Goal: Information Seeking & Learning: Check status

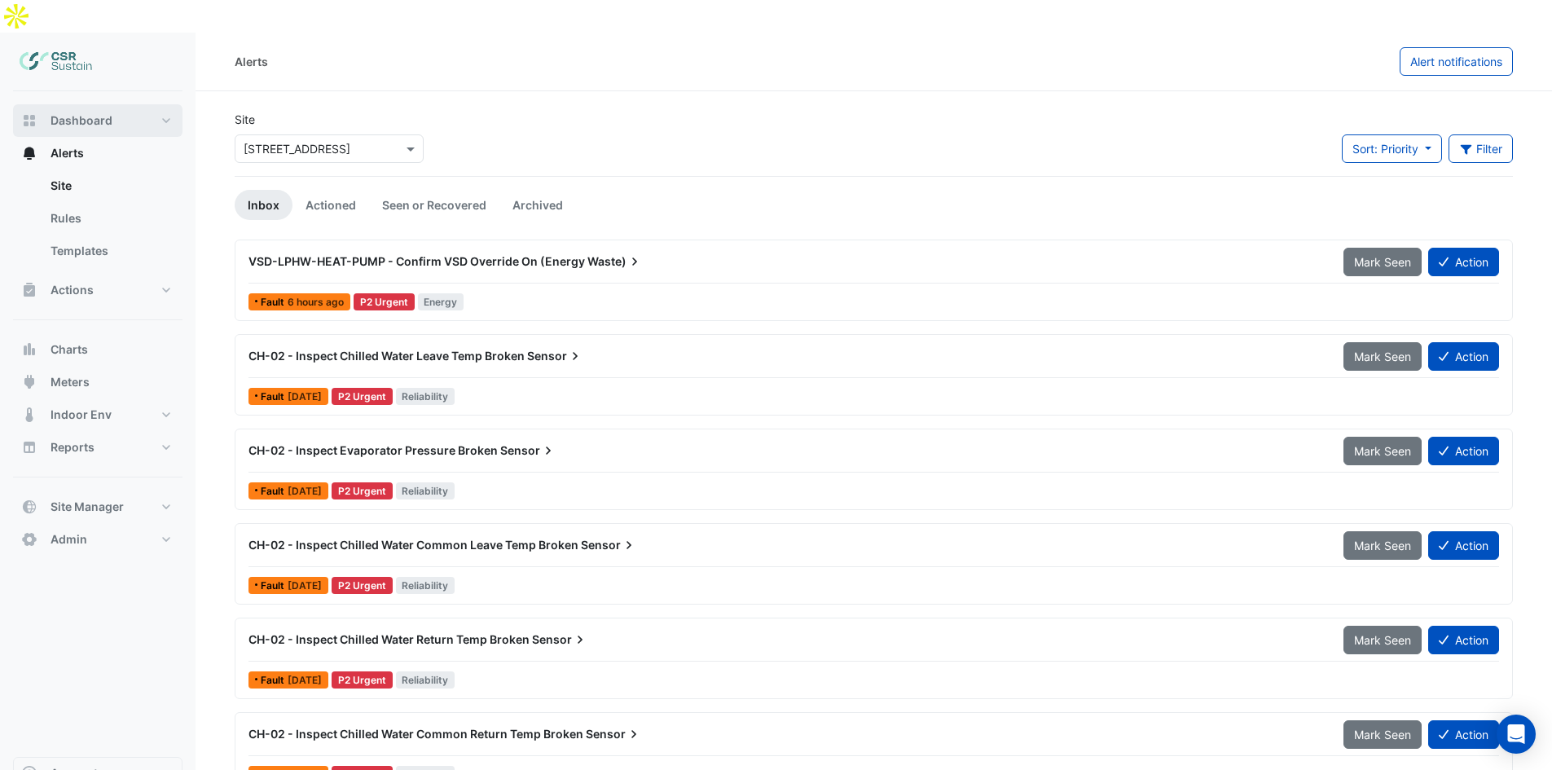
click at [61, 112] on span "Dashboard" at bounding box center [82, 120] width 62 height 16
select select "**"
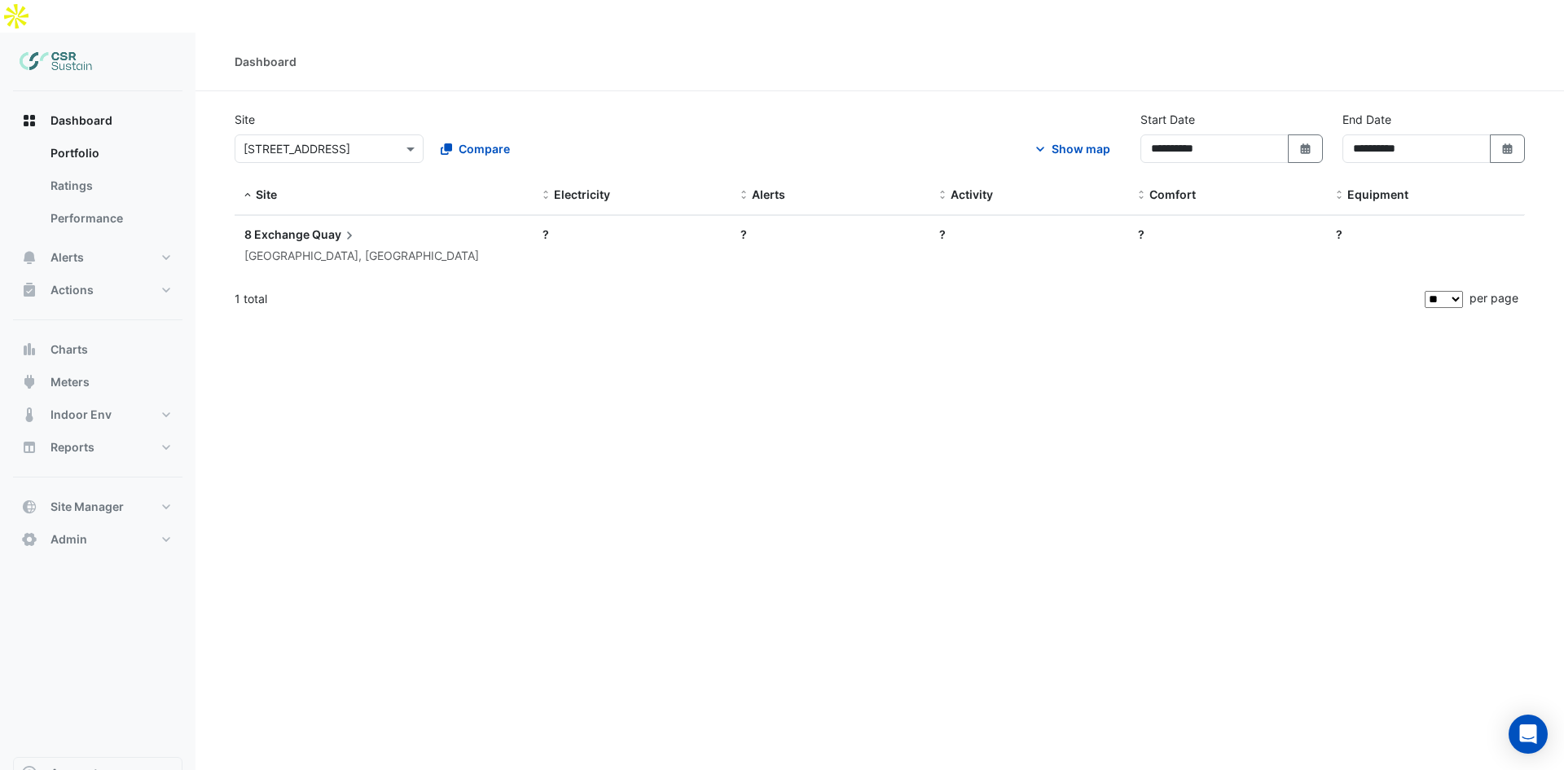
click at [344, 141] on input "text" at bounding box center [313, 149] width 138 height 17
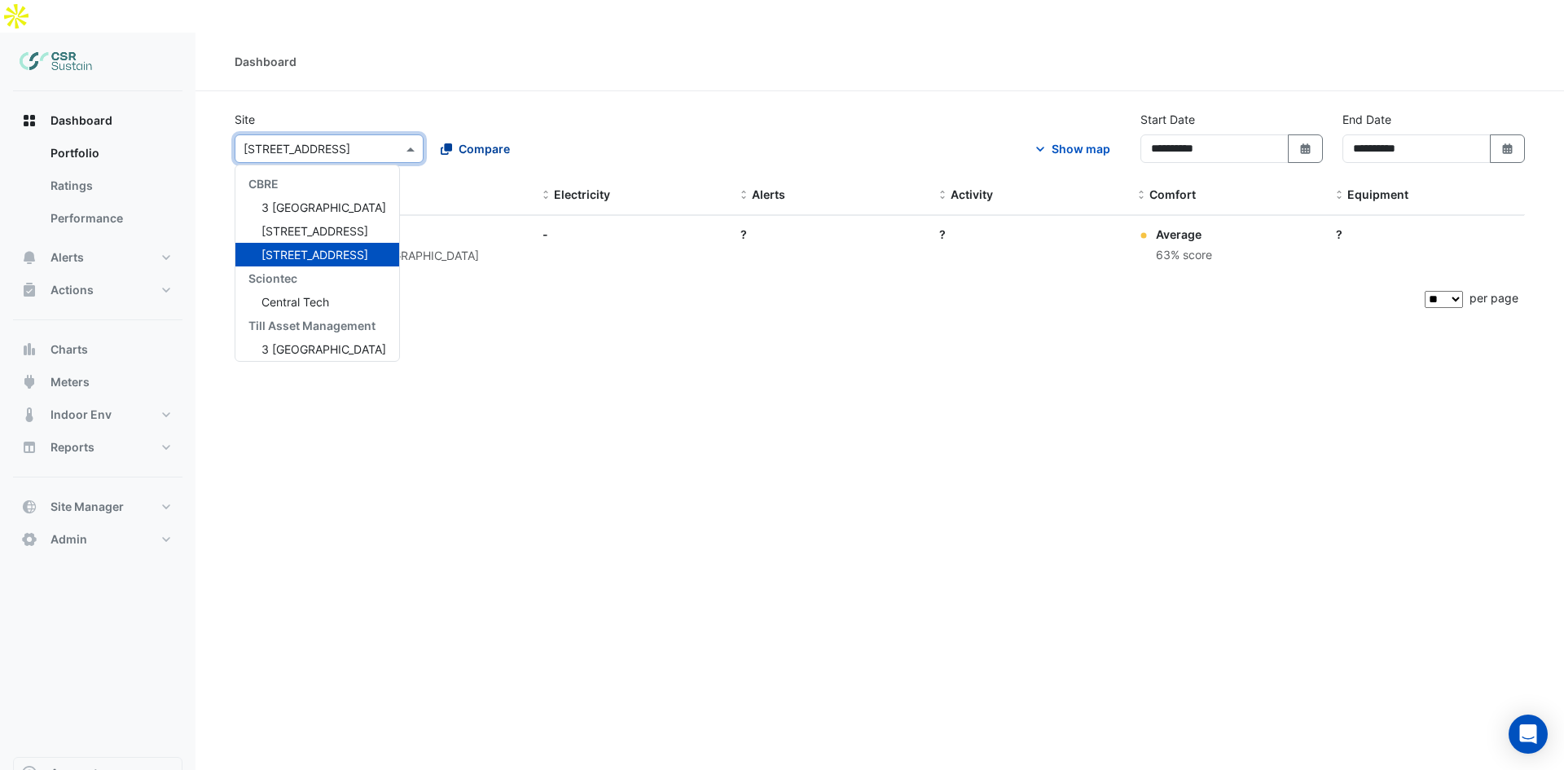
click at [479, 140] on span "Compare" at bounding box center [484, 148] width 51 height 17
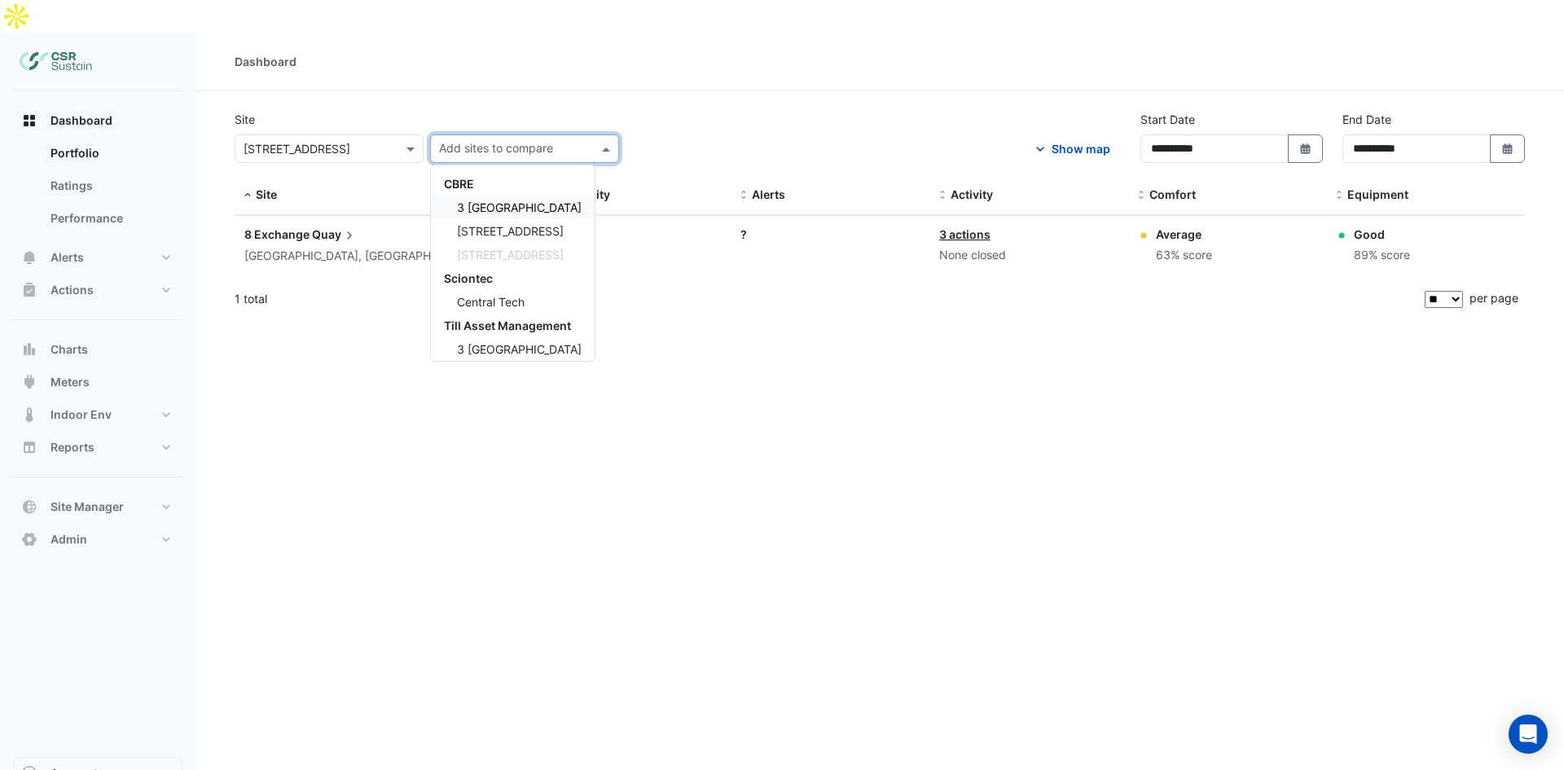
click at [503, 200] on span "3 [GEOGRAPHIC_DATA]" at bounding box center [519, 207] width 125 height 14
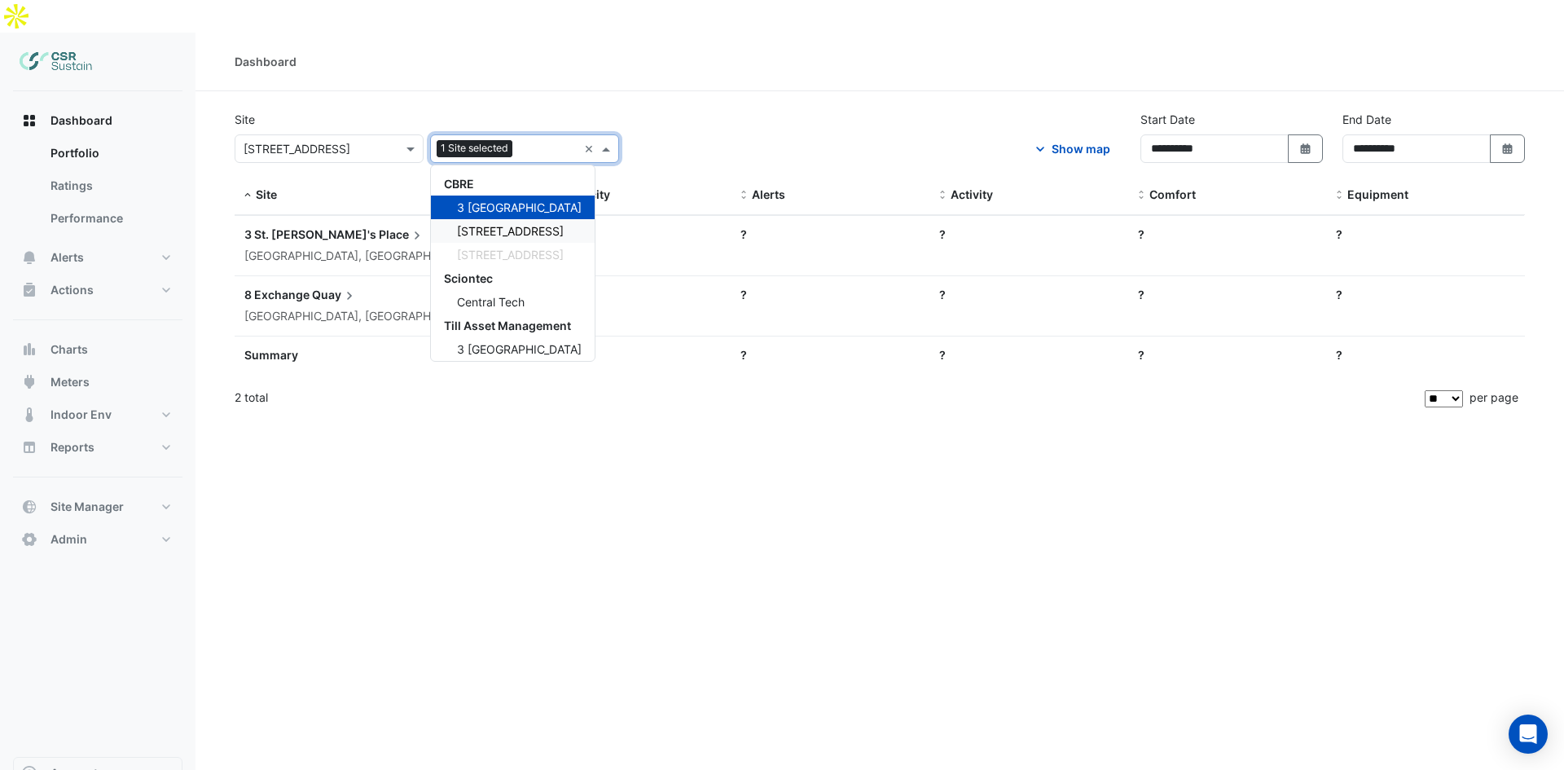
click at [499, 224] on span "[STREET_ADDRESS]" at bounding box center [510, 231] width 107 height 14
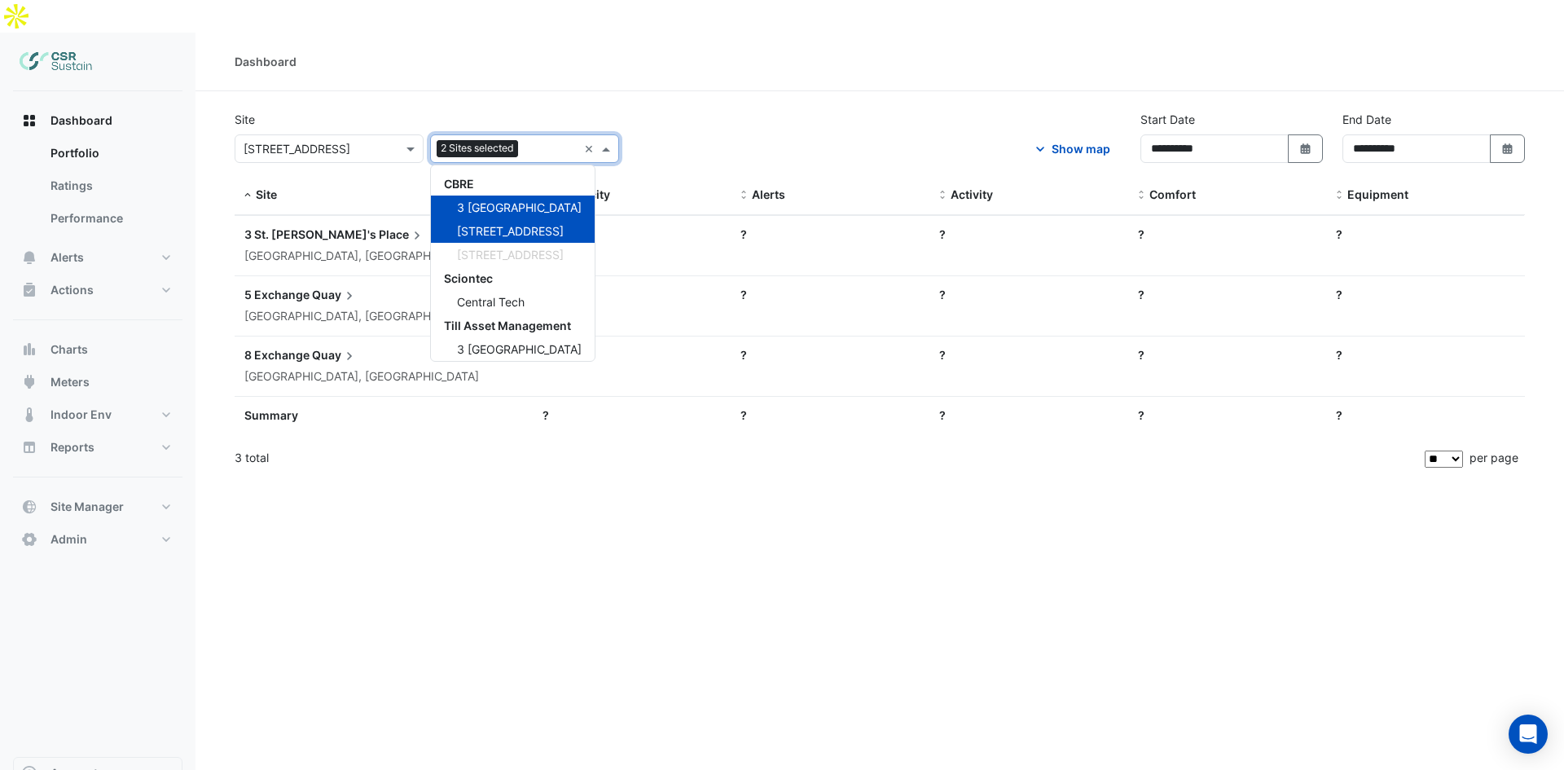
click at [665, 91] on section "**********" at bounding box center [879, 284] width 1368 height 387
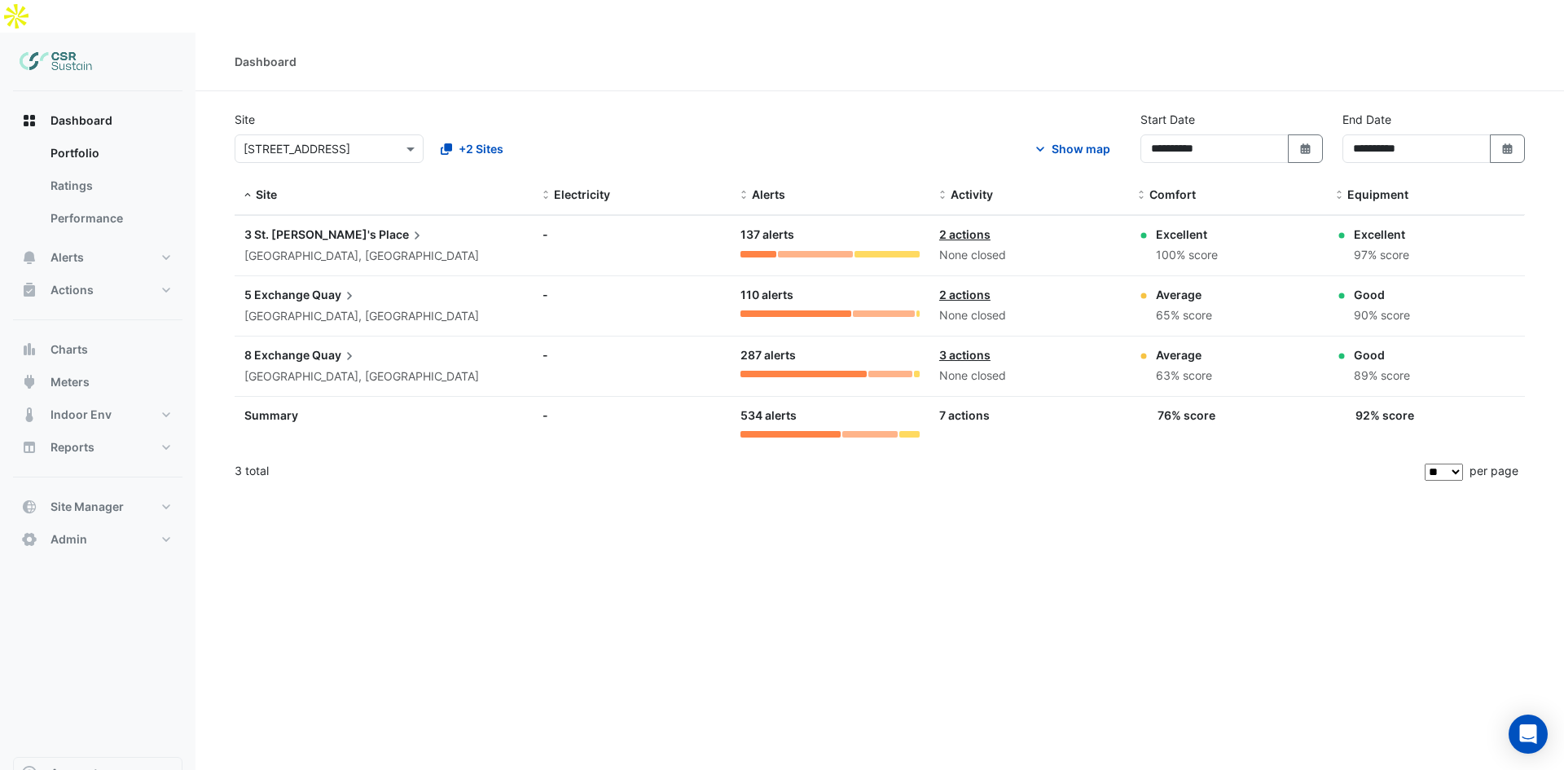
click at [780, 346] on div "Alerts: 287 alerts" at bounding box center [829, 362] width 179 height 32
click at [779, 371] on div at bounding box center [803, 374] width 126 height 7
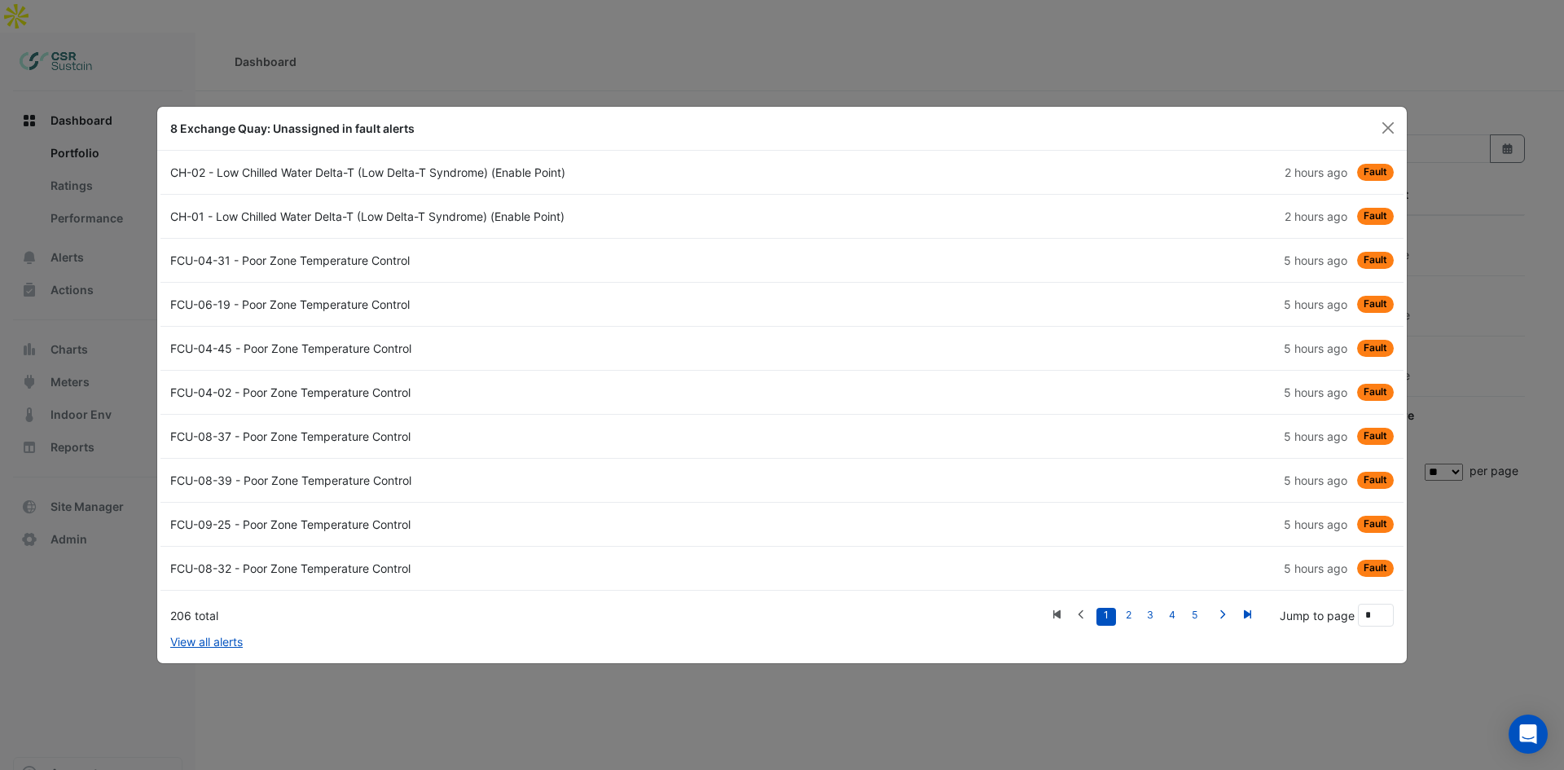
click at [1370, 136] on div "8 Exchange Quay: Unassigned in fault alerts" at bounding box center [782, 129] width 1250 height 44
click at [1379, 132] on button "Close" at bounding box center [1388, 128] width 24 height 24
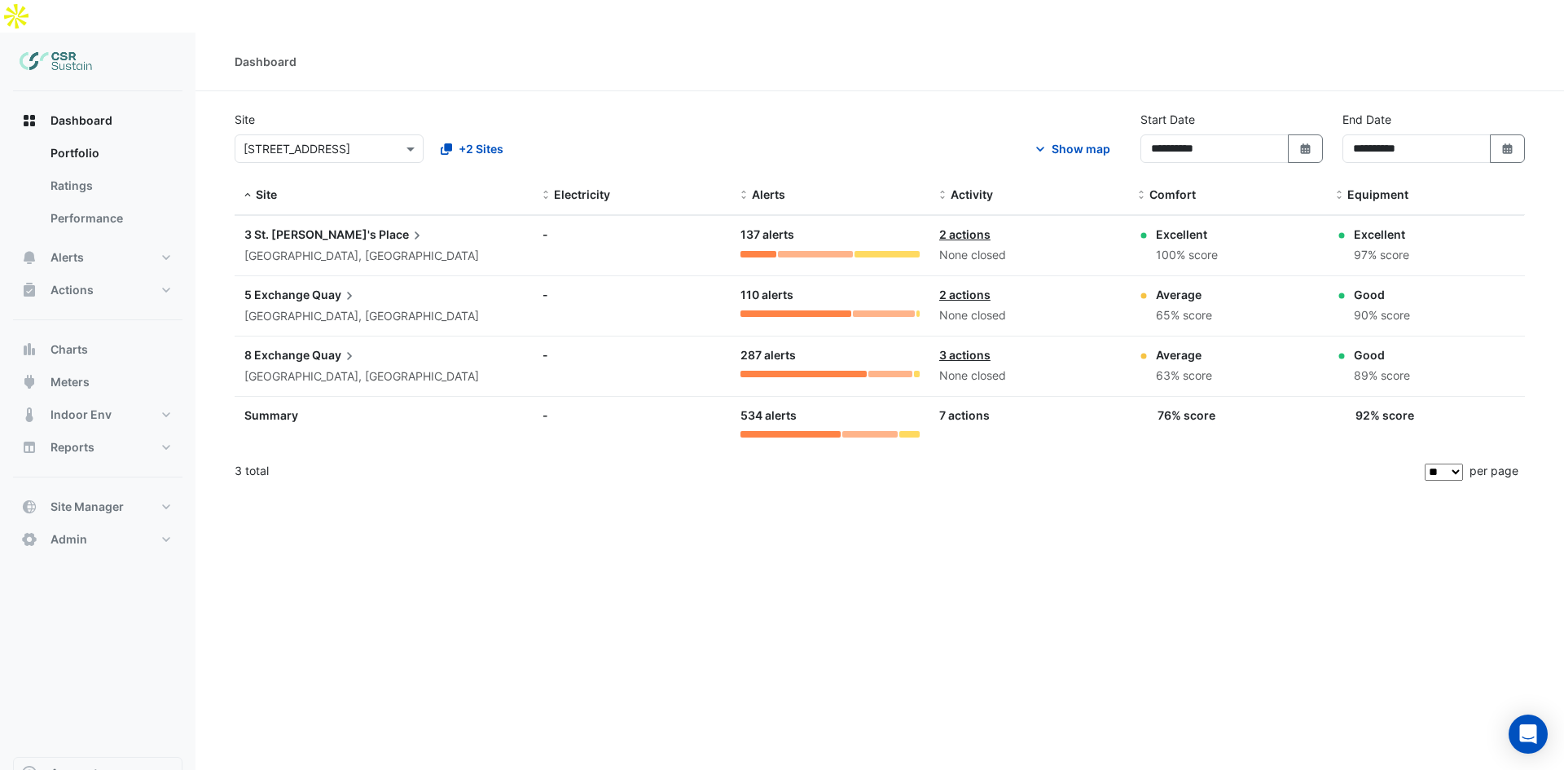
click at [297, 348] on span "8 Exchange" at bounding box center [276, 355] width 65 height 14
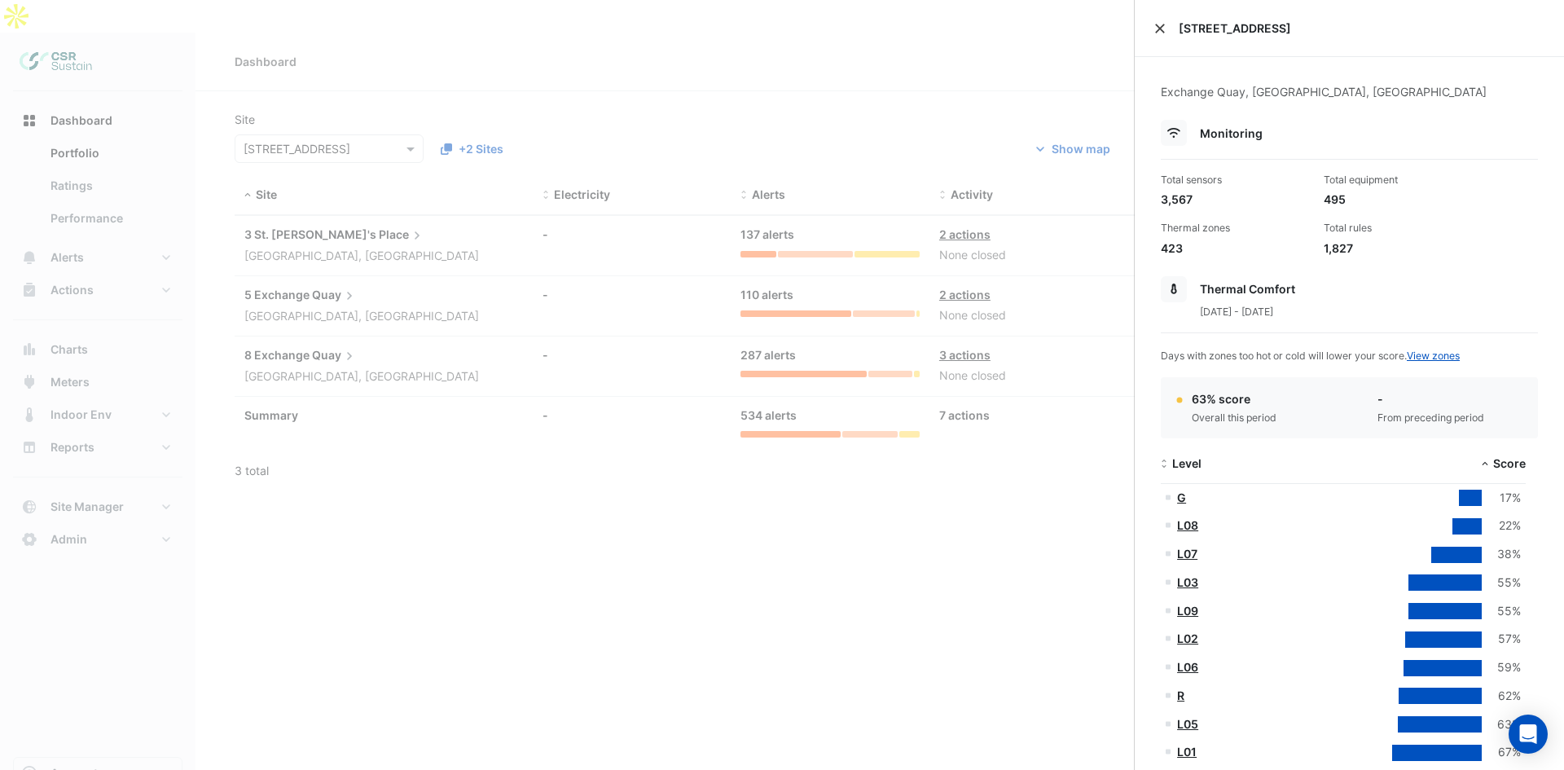
click at [1161, 25] on button "Close" at bounding box center [1159, 28] width 11 height 11
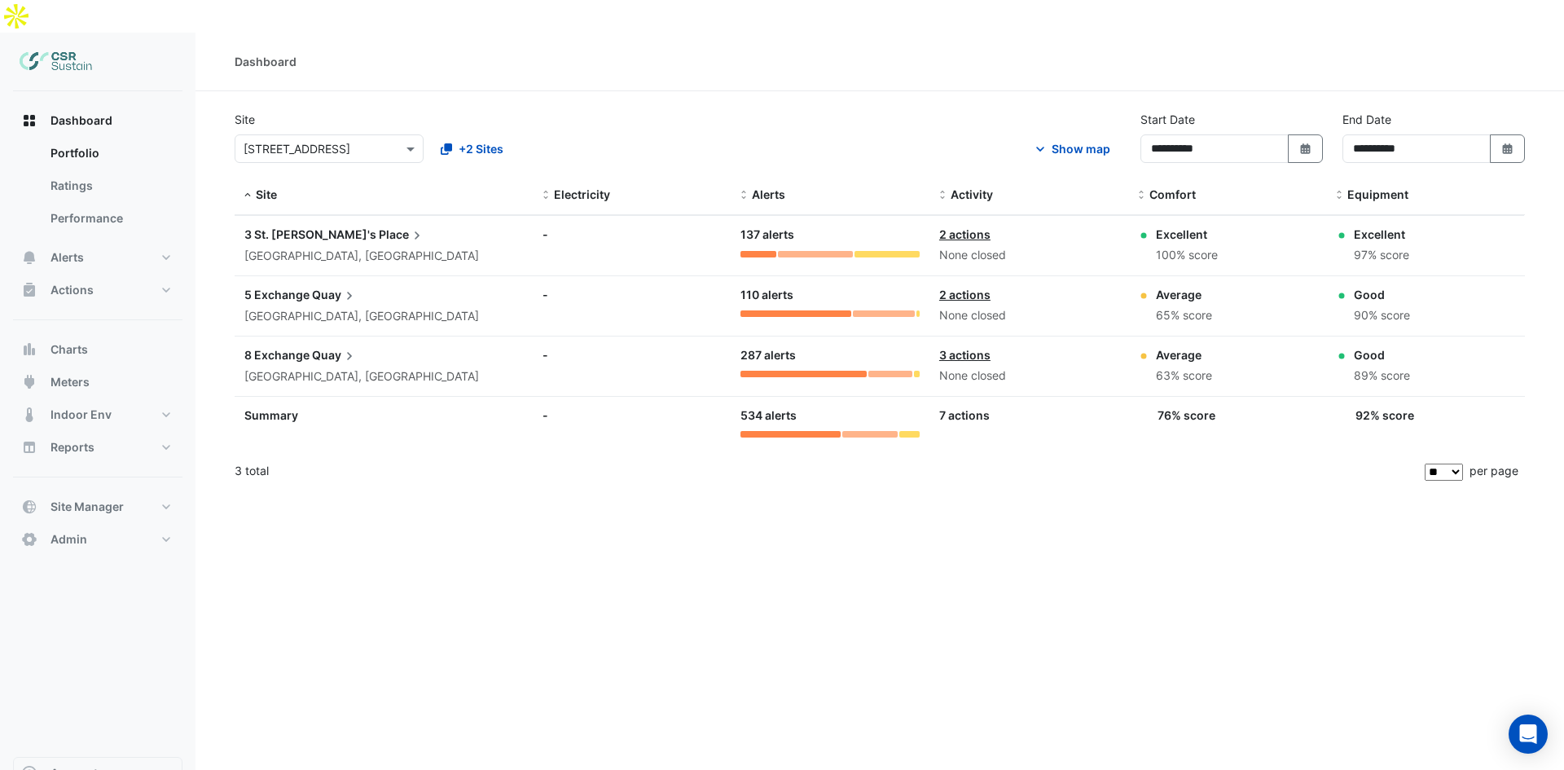
click at [266, 348] on span "8 Exchange" at bounding box center [276, 355] width 65 height 14
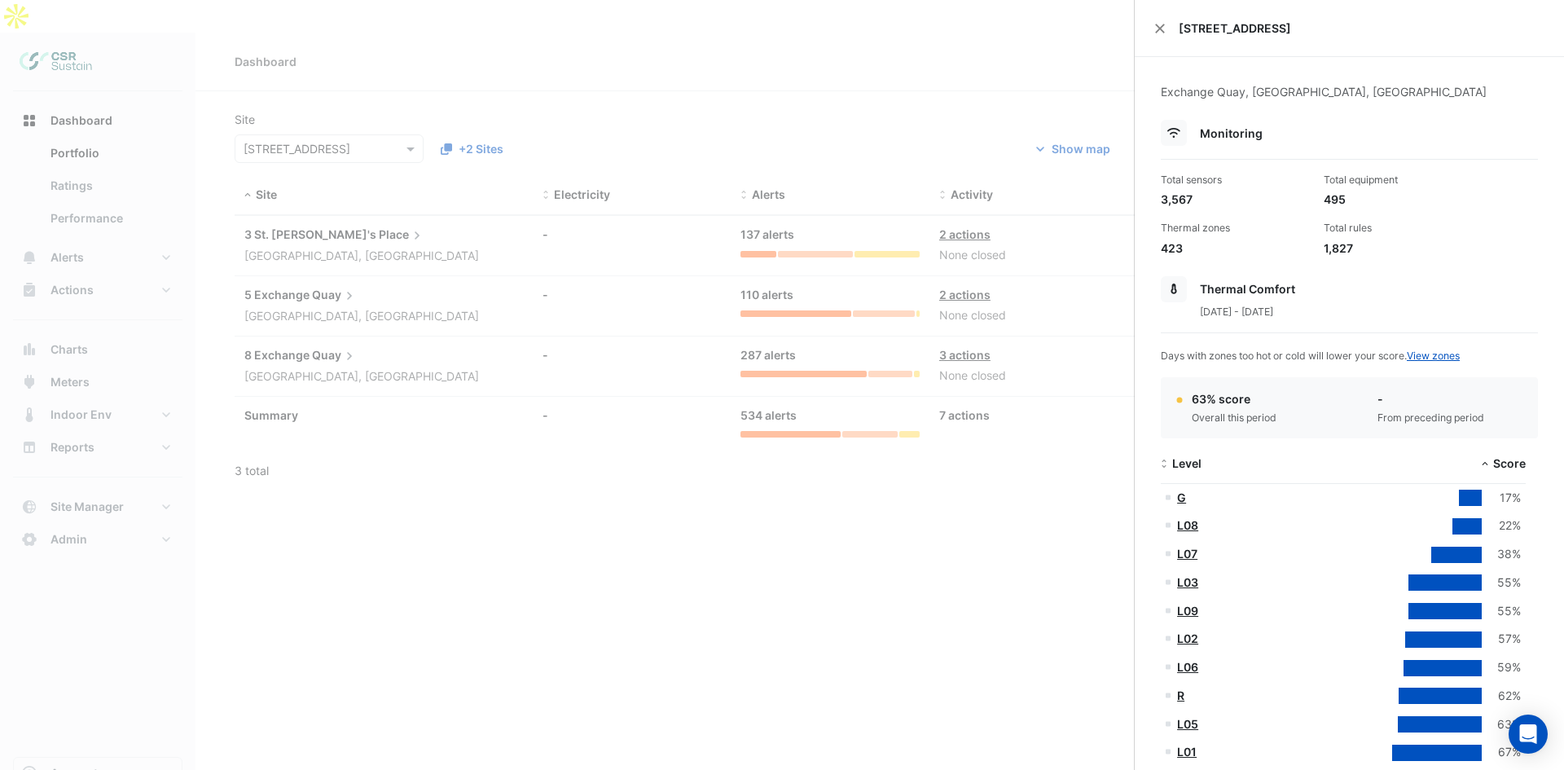
click at [671, 544] on ngb-offcanvas-backdrop at bounding box center [782, 385] width 1564 height 770
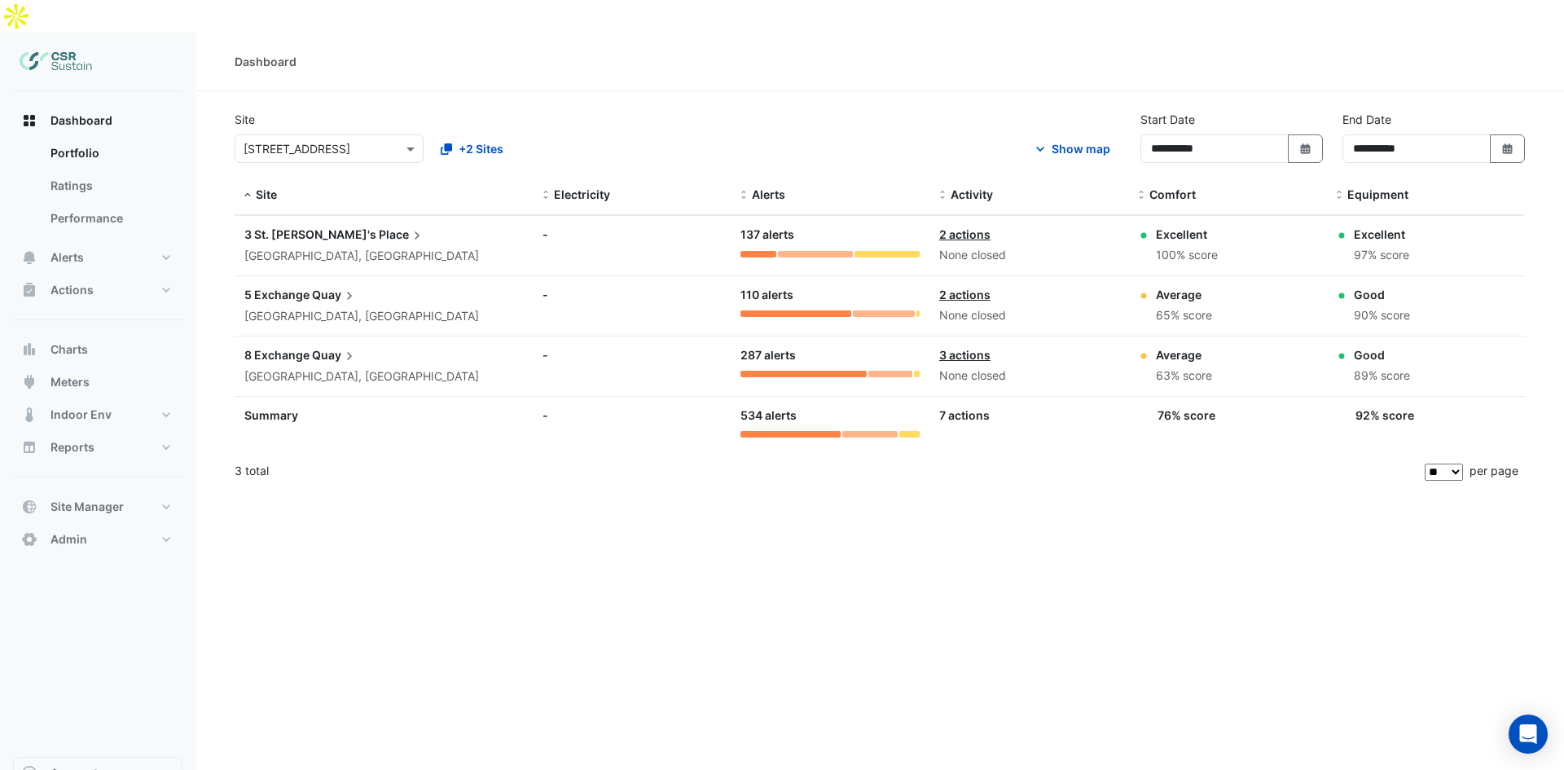
click at [283, 288] on span "5 Exchange" at bounding box center [276, 295] width 65 height 14
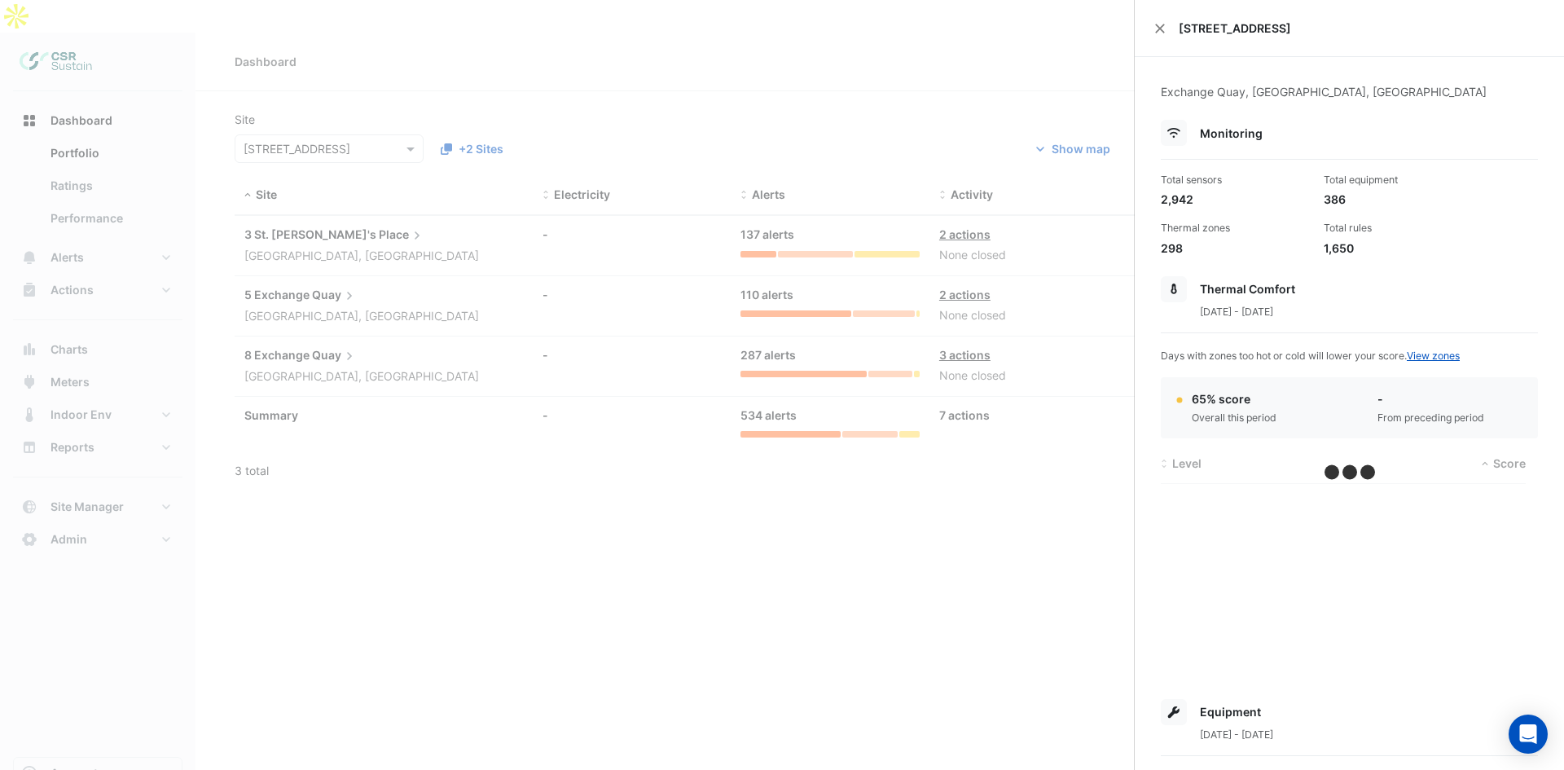
click at [323, 202] on ngb-offcanvas-backdrop at bounding box center [782, 385] width 1564 height 770
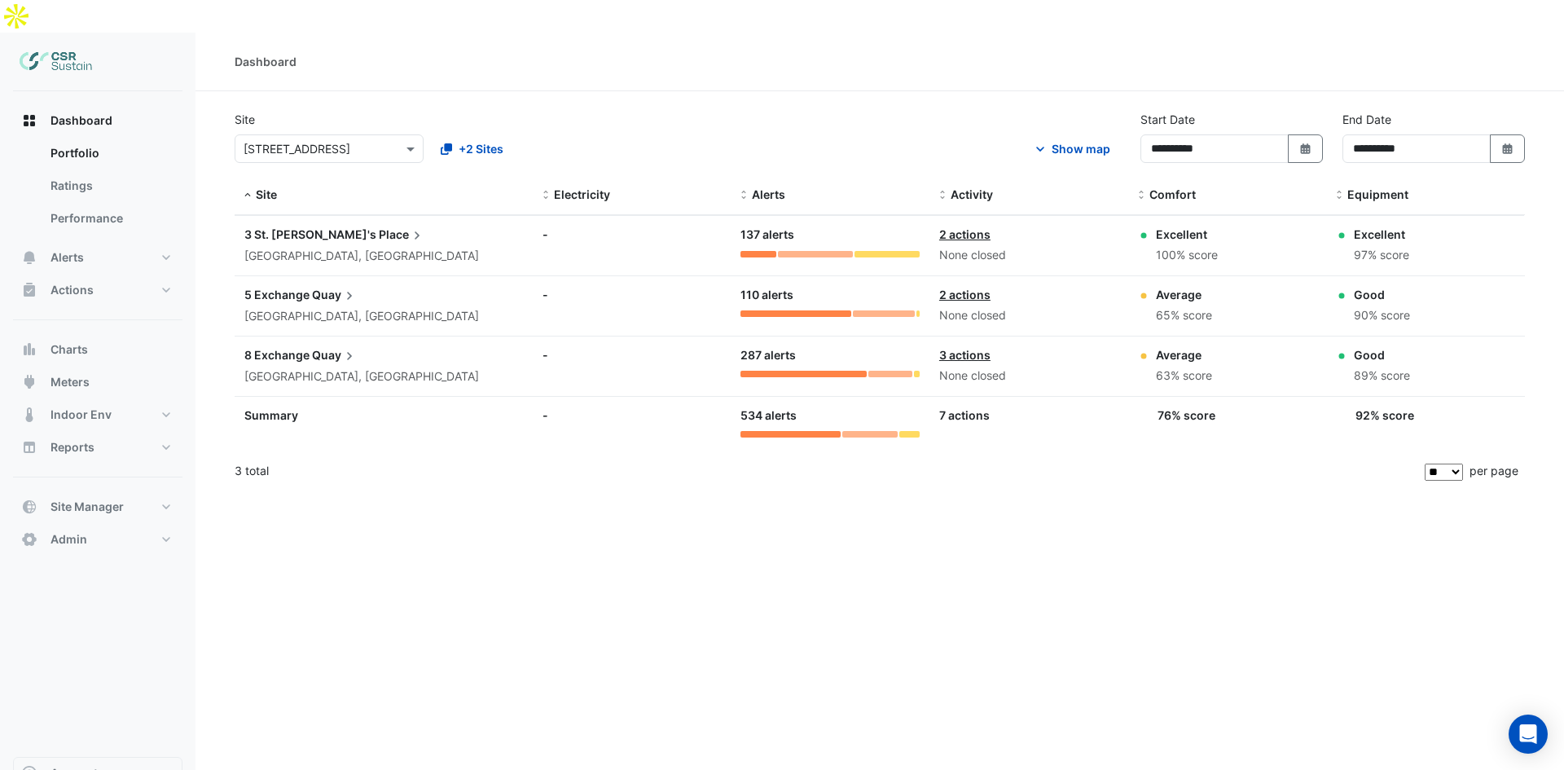
click at [379, 226] on span "Place" at bounding box center [402, 235] width 46 height 18
click at [330, 311] on ngb-offcanvas-backdrop at bounding box center [782, 385] width 1564 height 770
click at [327, 346] on span "Quay" at bounding box center [335, 355] width 46 height 18
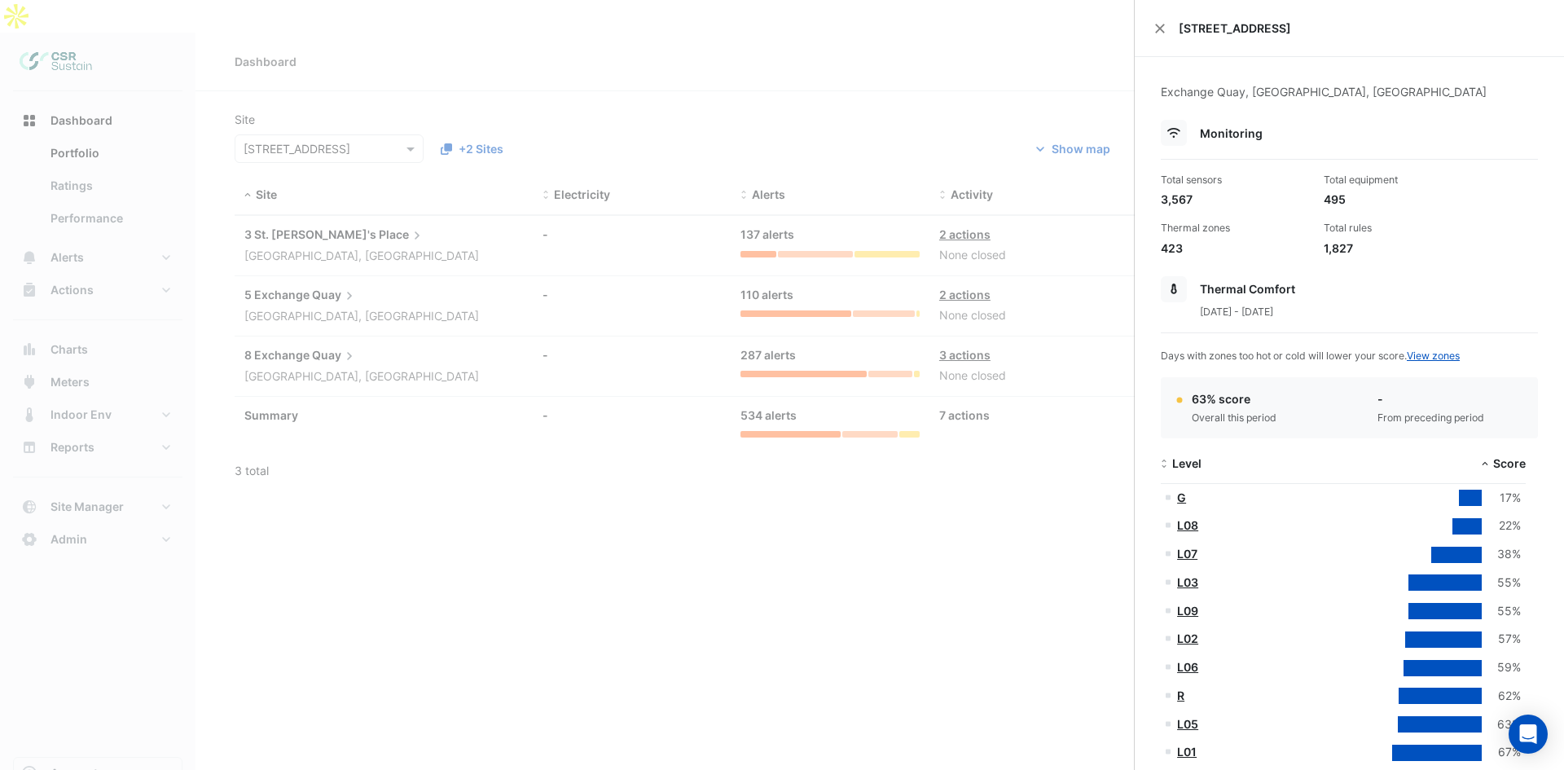
click at [322, 476] on ngb-offcanvas-backdrop at bounding box center [782, 385] width 1564 height 770
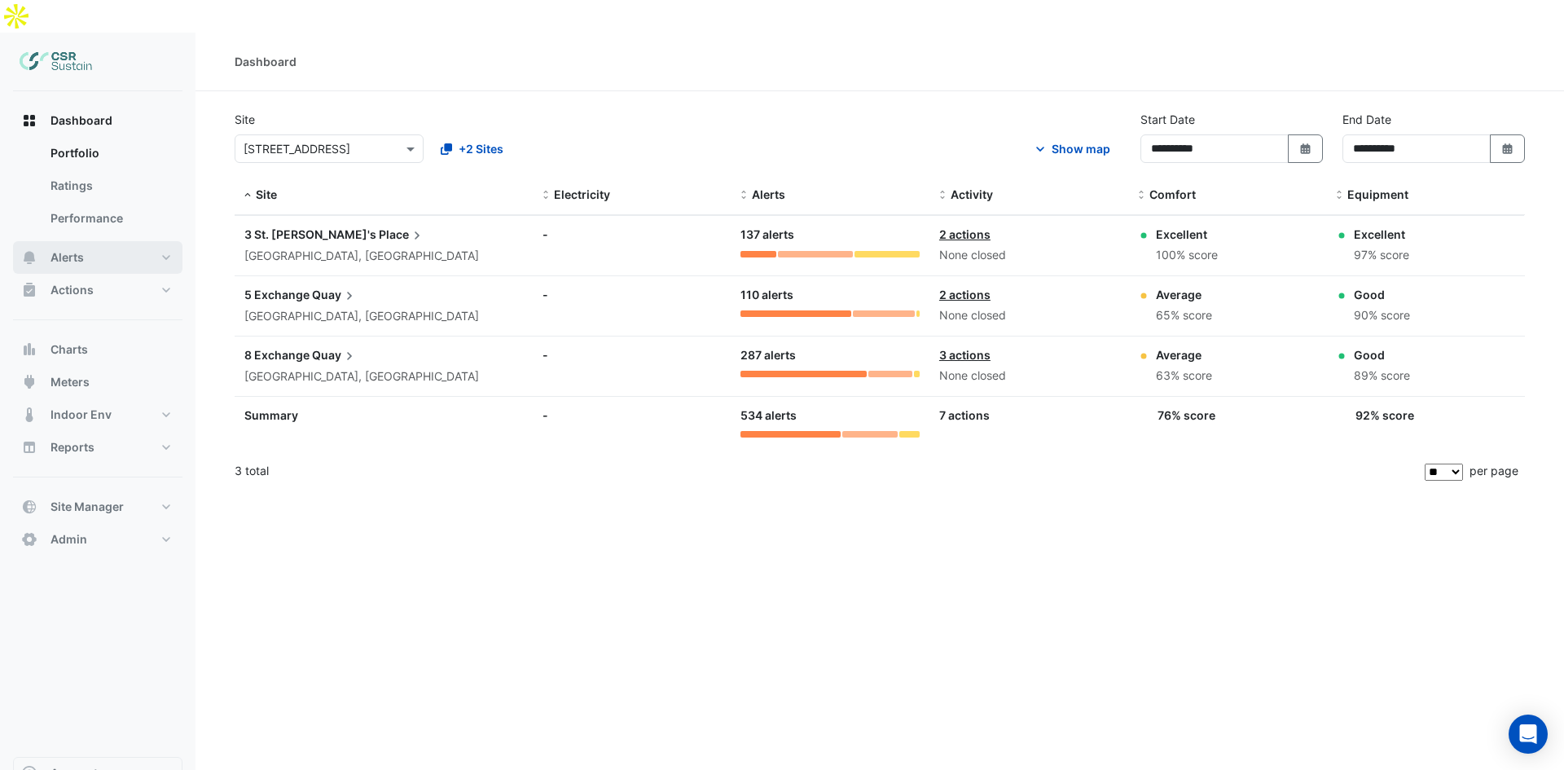
click at [125, 241] on button "Alerts" at bounding box center [97, 257] width 169 height 33
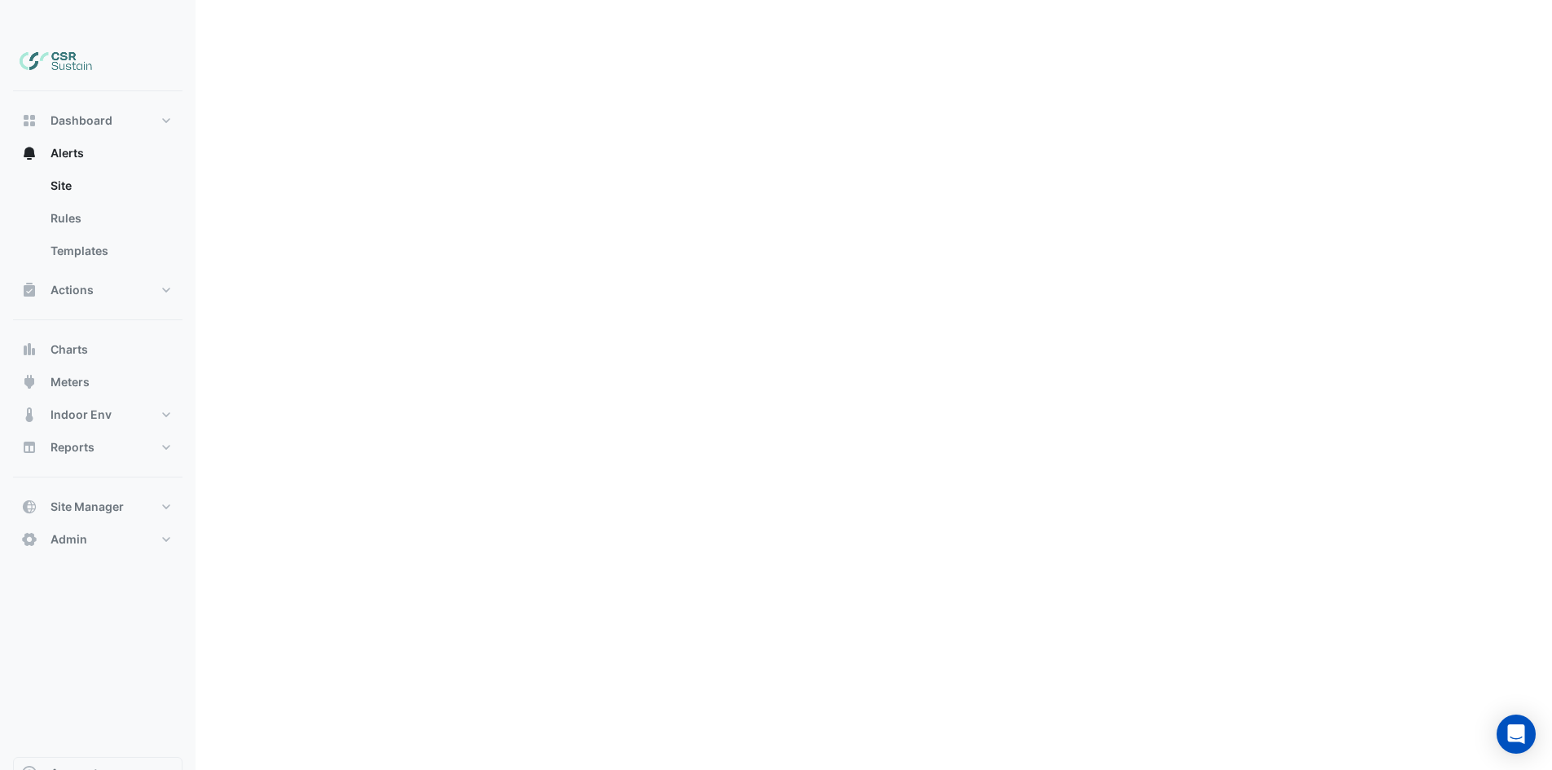
scroll to position [2777, 0]
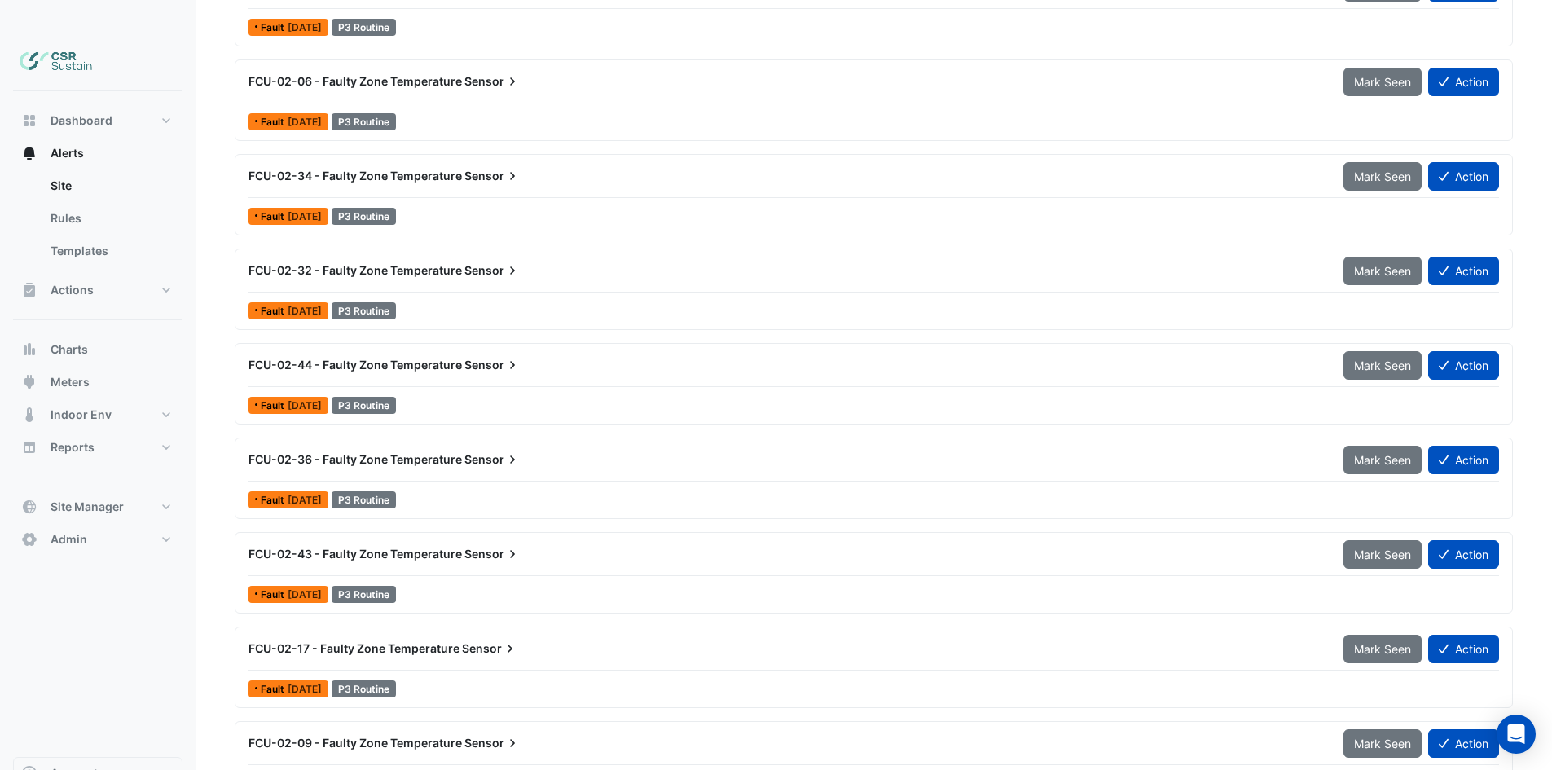
click at [486, 640] on span "Sensor" at bounding box center [490, 648] width 56 height 16
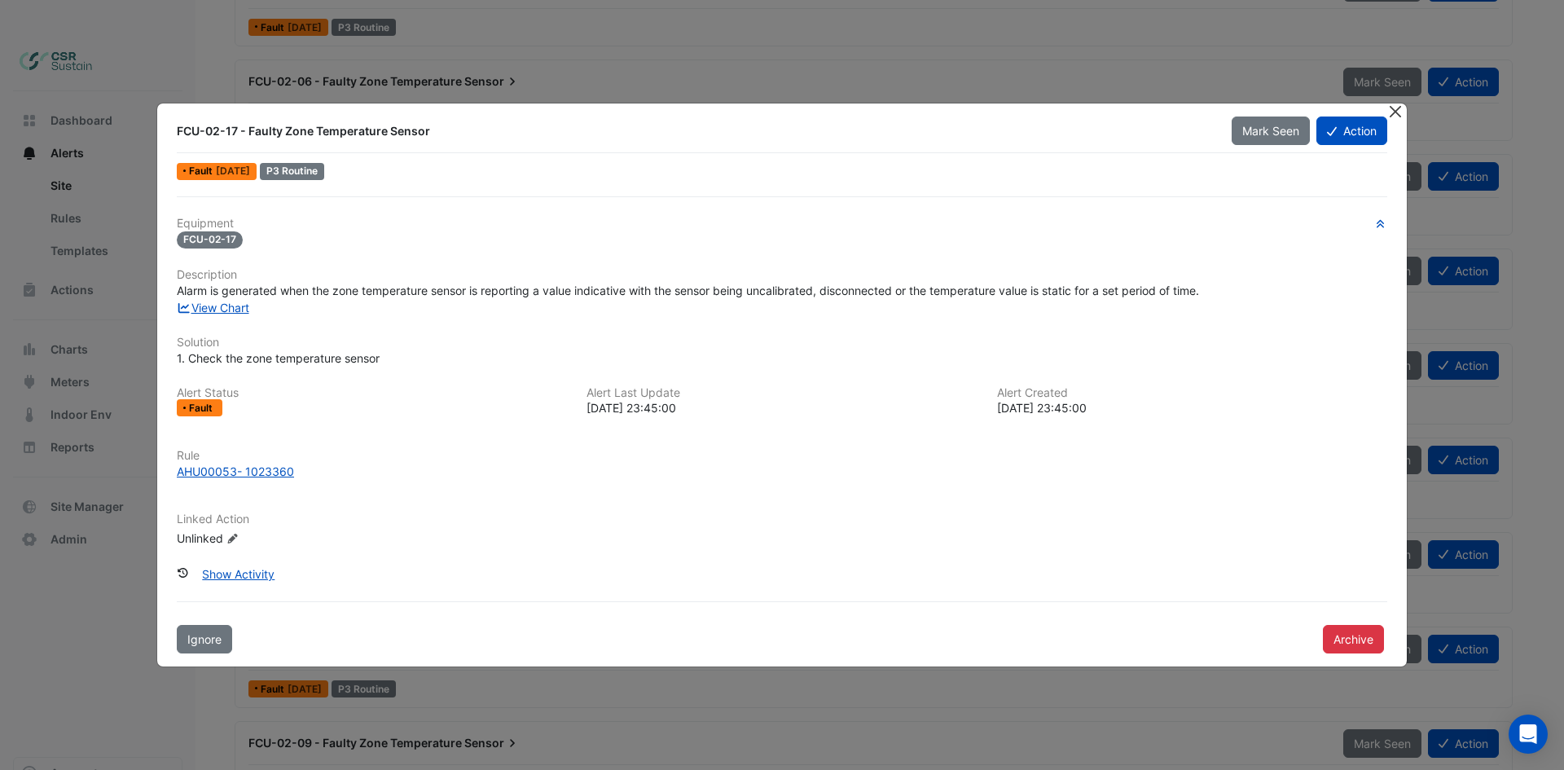
click at [1399, 110] on button "Close" at bounding box center [1394, 111] width 17 height 17
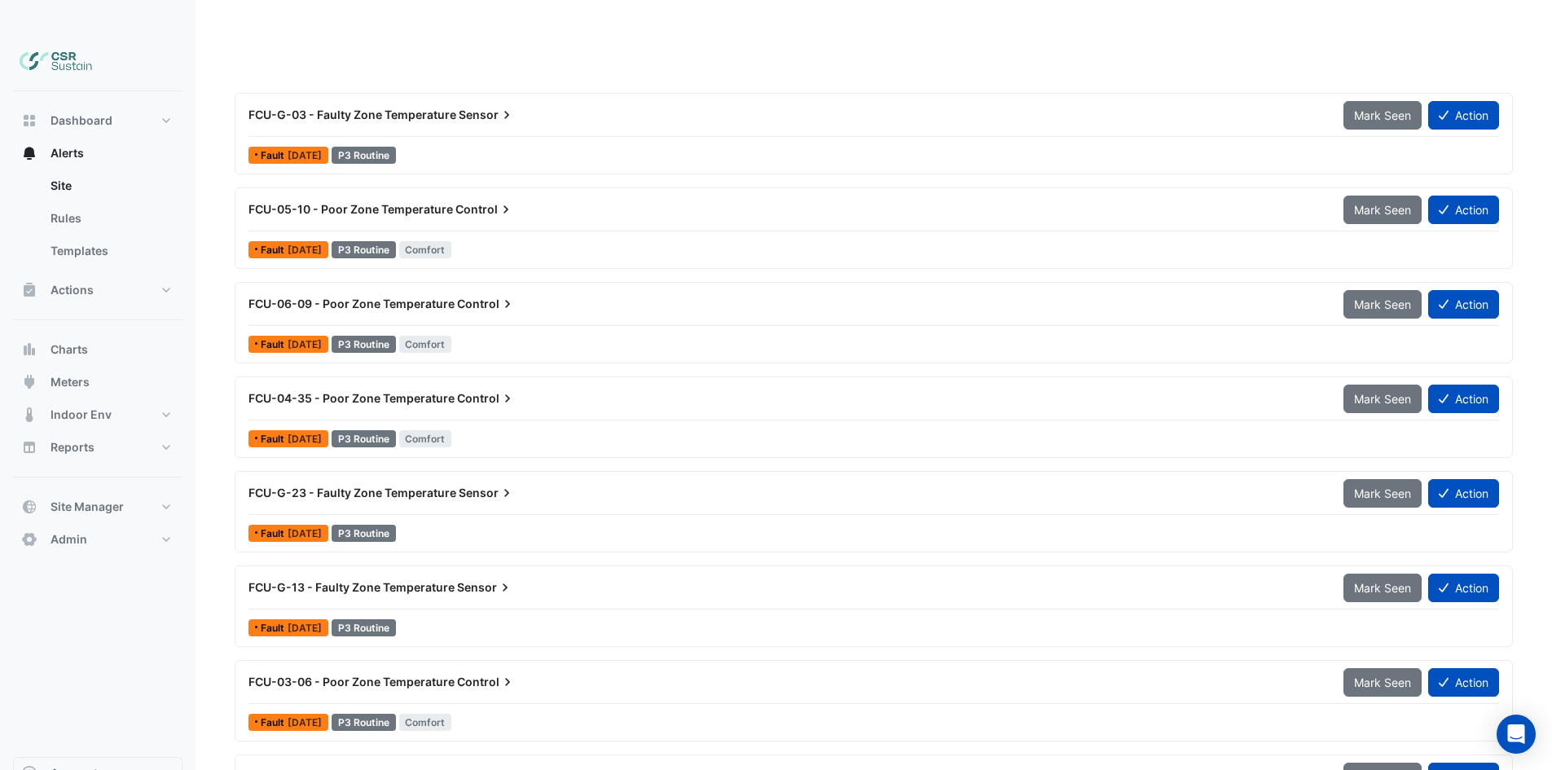
scroll to position [16397, 0]
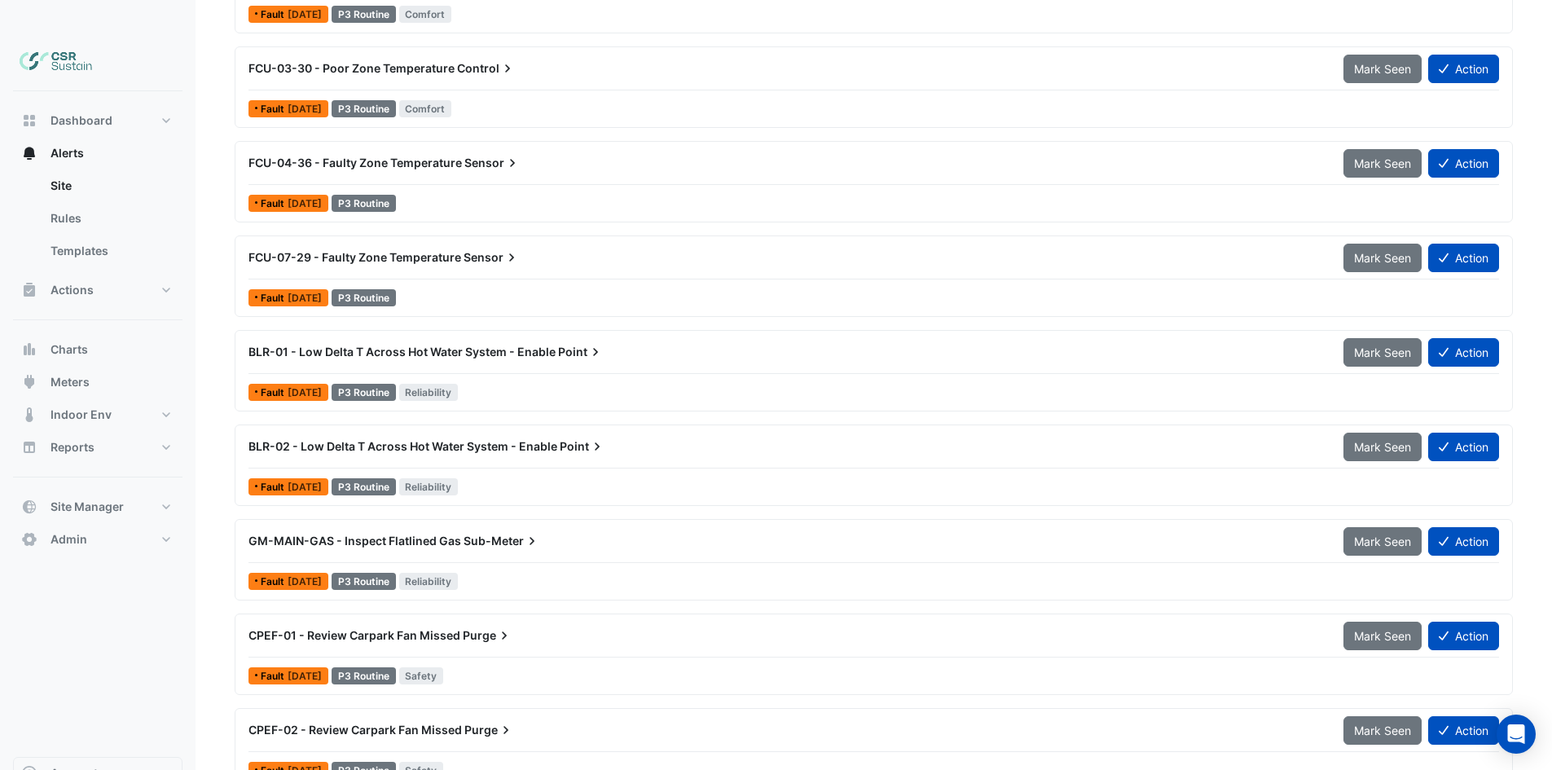
drag, startPoint x: 712, startPoint y: 529, endPoint x: 758, endPoint y: 661, distance: 139.9
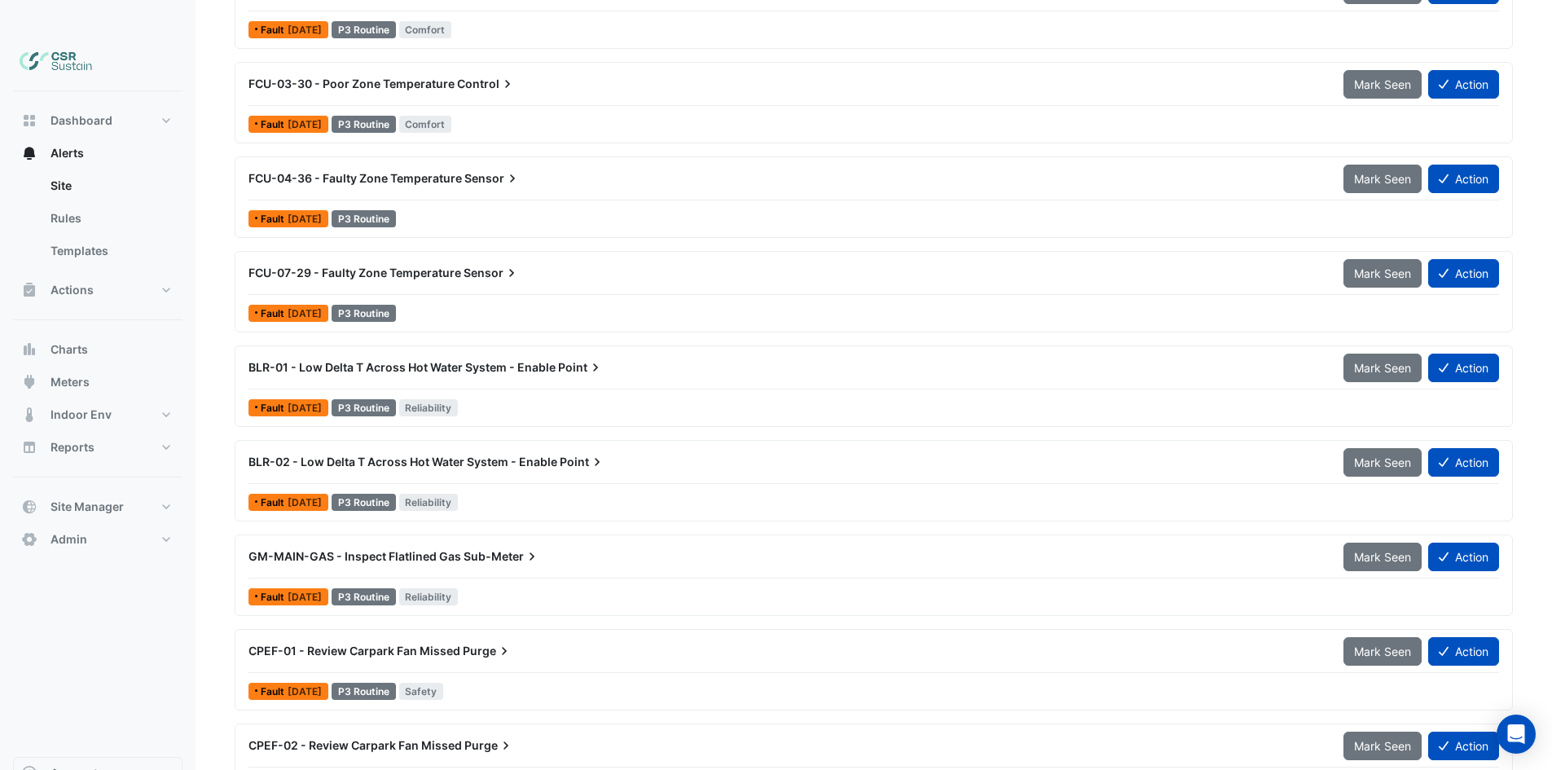
drag, startPoint x: 594, startPoint y: 485, endPoint x: 613, endPoint y: 458, distance: 33.4
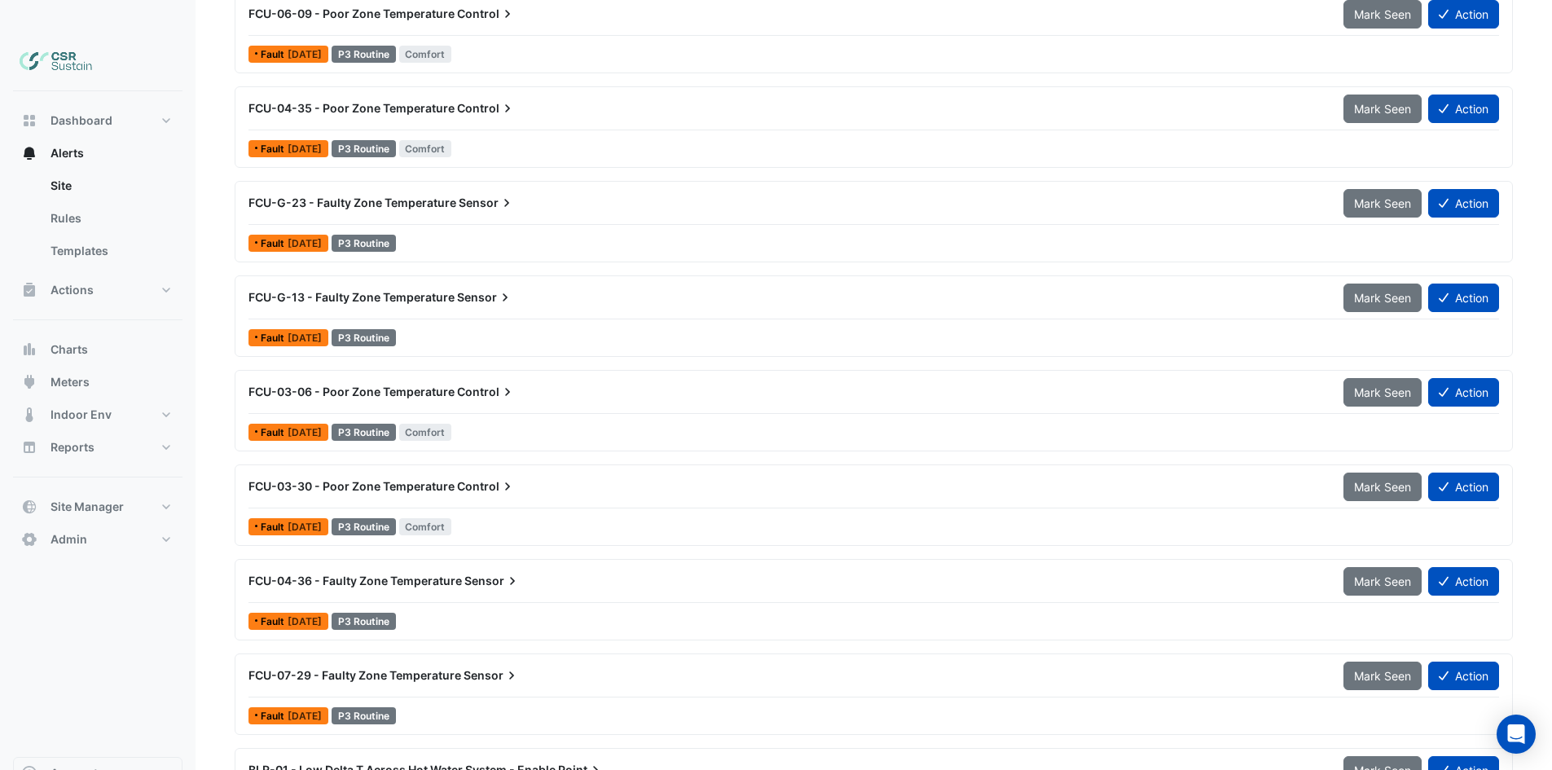
drag, startPoint x: 604, startPoint y: 523, endPoint x: 551, endPoint y: 316, distance: 213.4
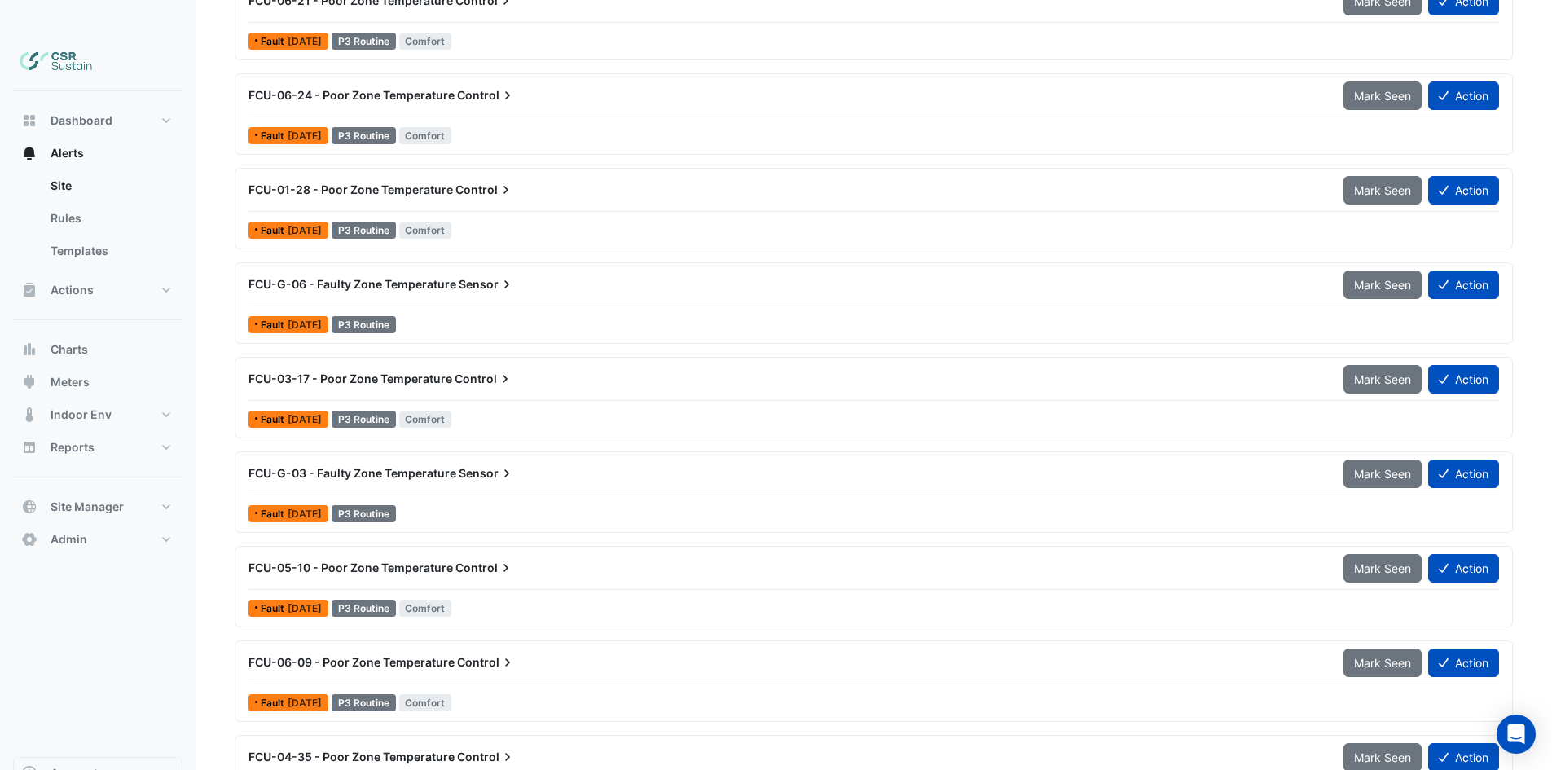
click at [459, 276] on span "Sensor" at bounding box center [487, 284] width 56 height 16
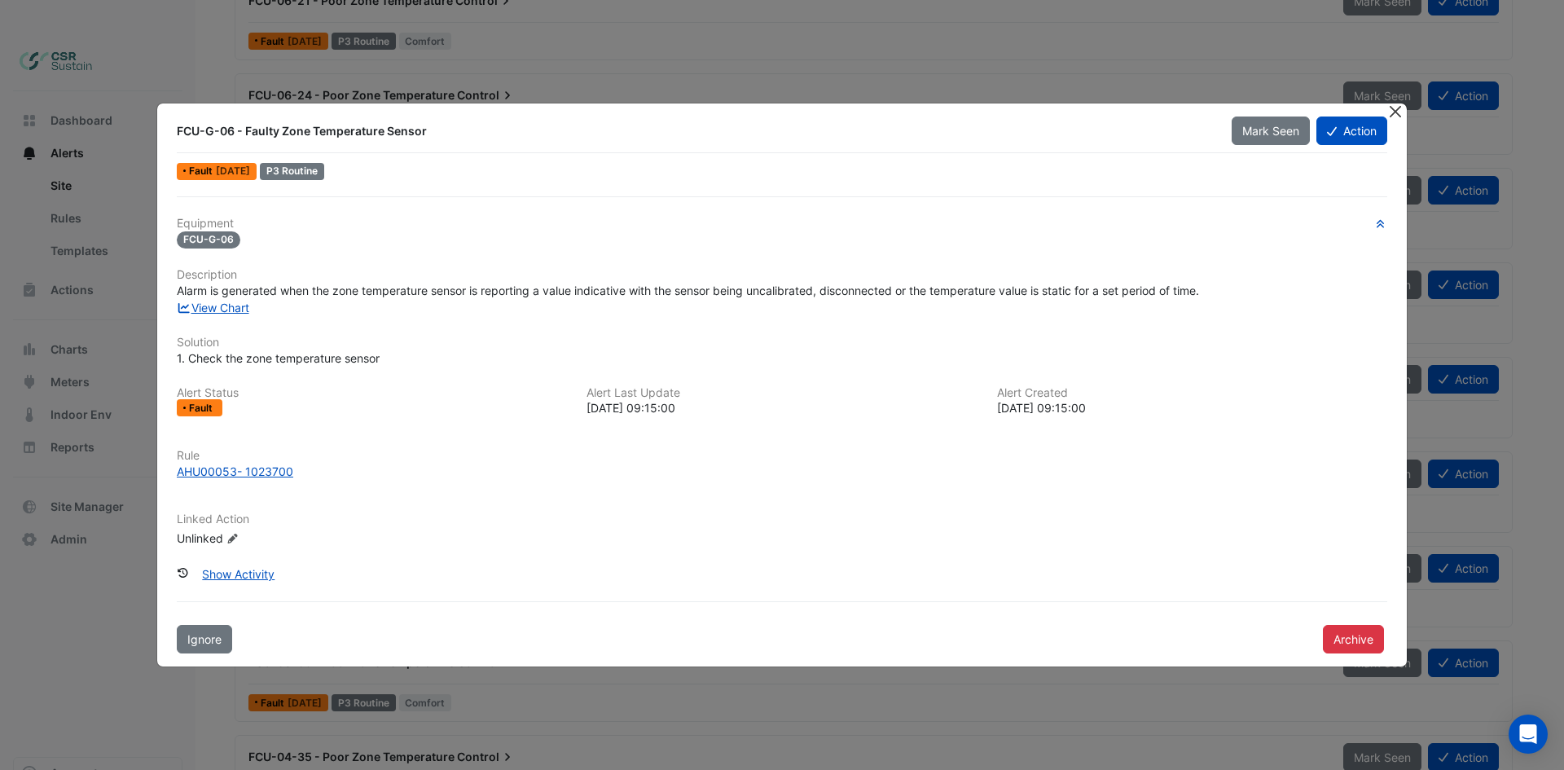
click at [1390, 113] on button "Close" at bounding box center [1394, 111] width 17 height 17
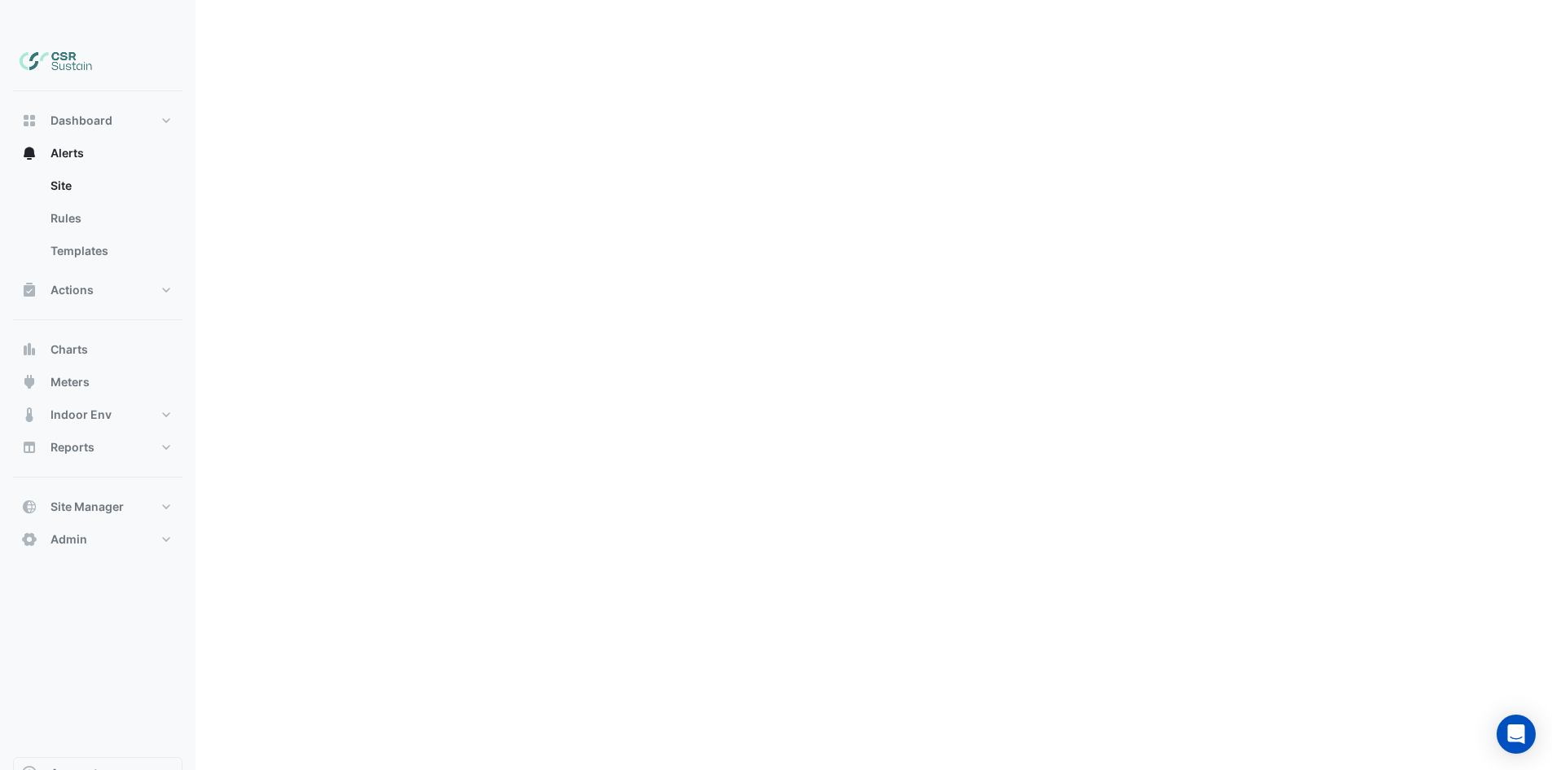
drag, startPoint x: 454, startPoint y: 345, endPoint x: 447, endPoint y: 125, distance: 220.0
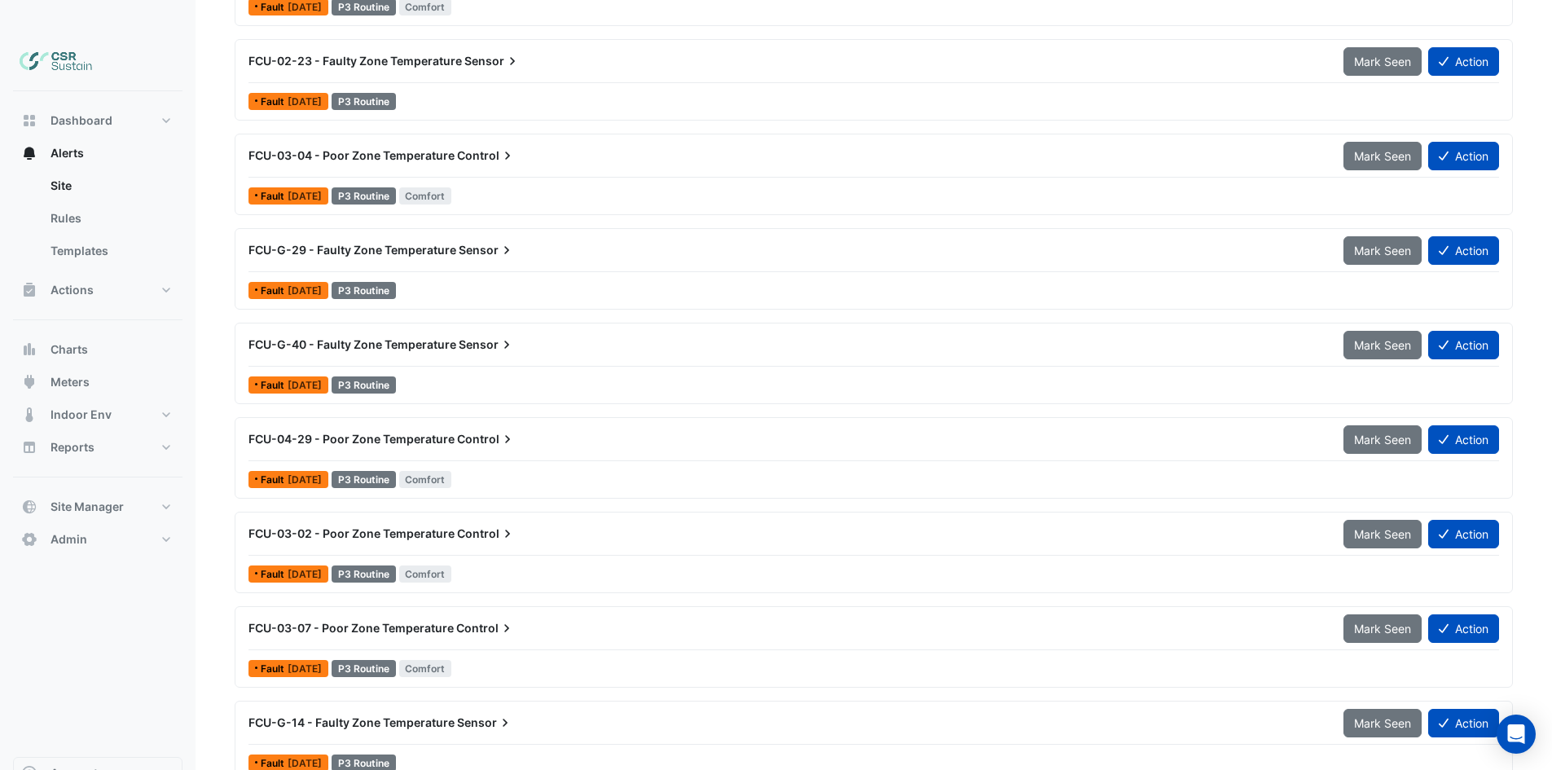
click at [429, 330] on div "FCU-G-40 - Faulty Zone Temperature Sensor" at bounding box center [786, 344] width 1095 height 29
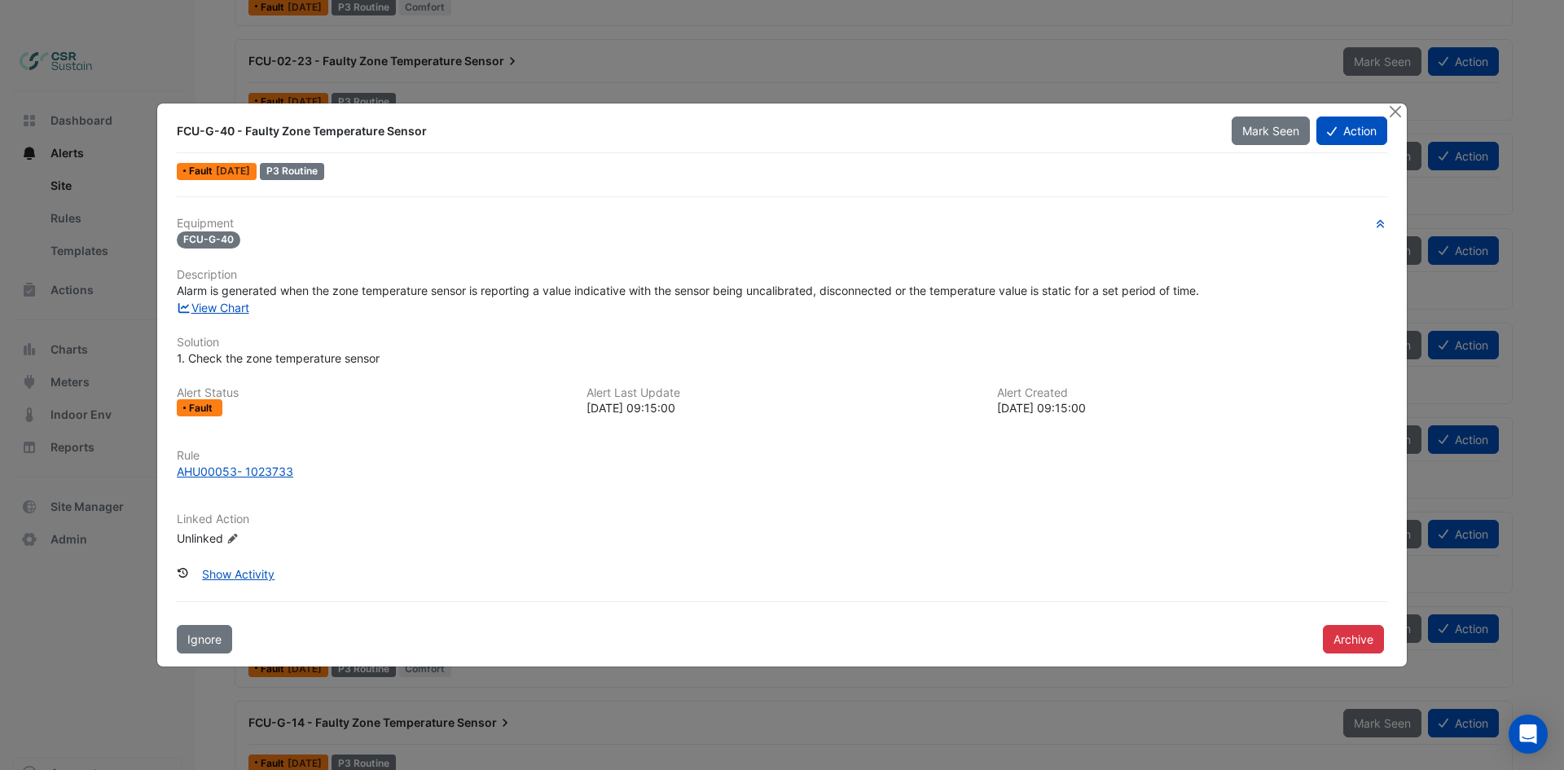
click at [157, 284] on div "FCU-G-40 - Faulty Zone Temperature Sensor Mark Seen Action Fault [DATE] P3 Rout…" at bounding box center [782, 385] width 1250 height 564
click at [1405, 109] on div at bounding box center [1396, 112] width 20 height 19
click at [1400, 110] on button "Close" at bounding box center [1394, 111] width 17 height 17
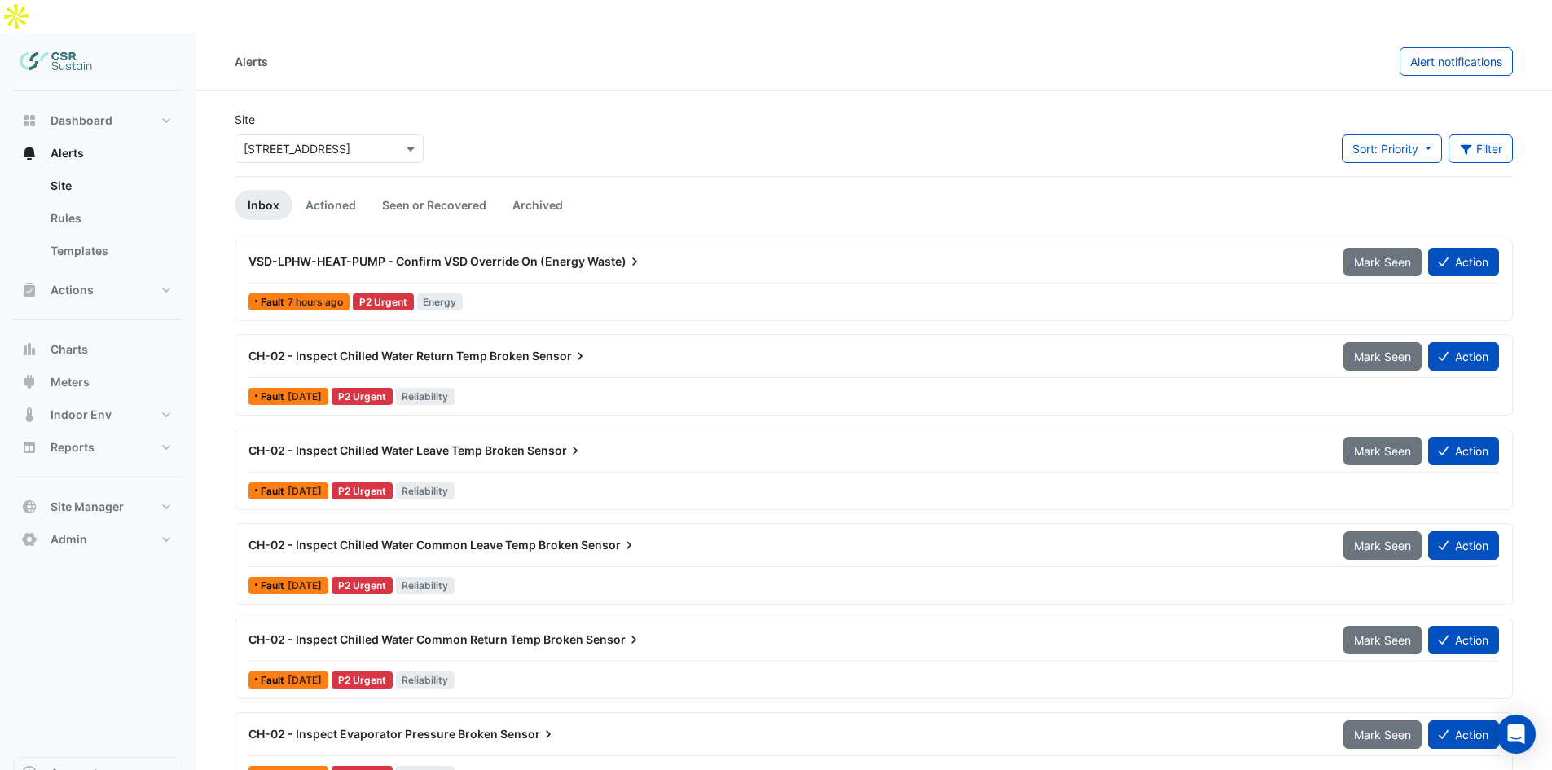
drag, startPoint x: 266, startPoint y: 270, endPoint x: 317, endPoint y: 99, distance: 177.6
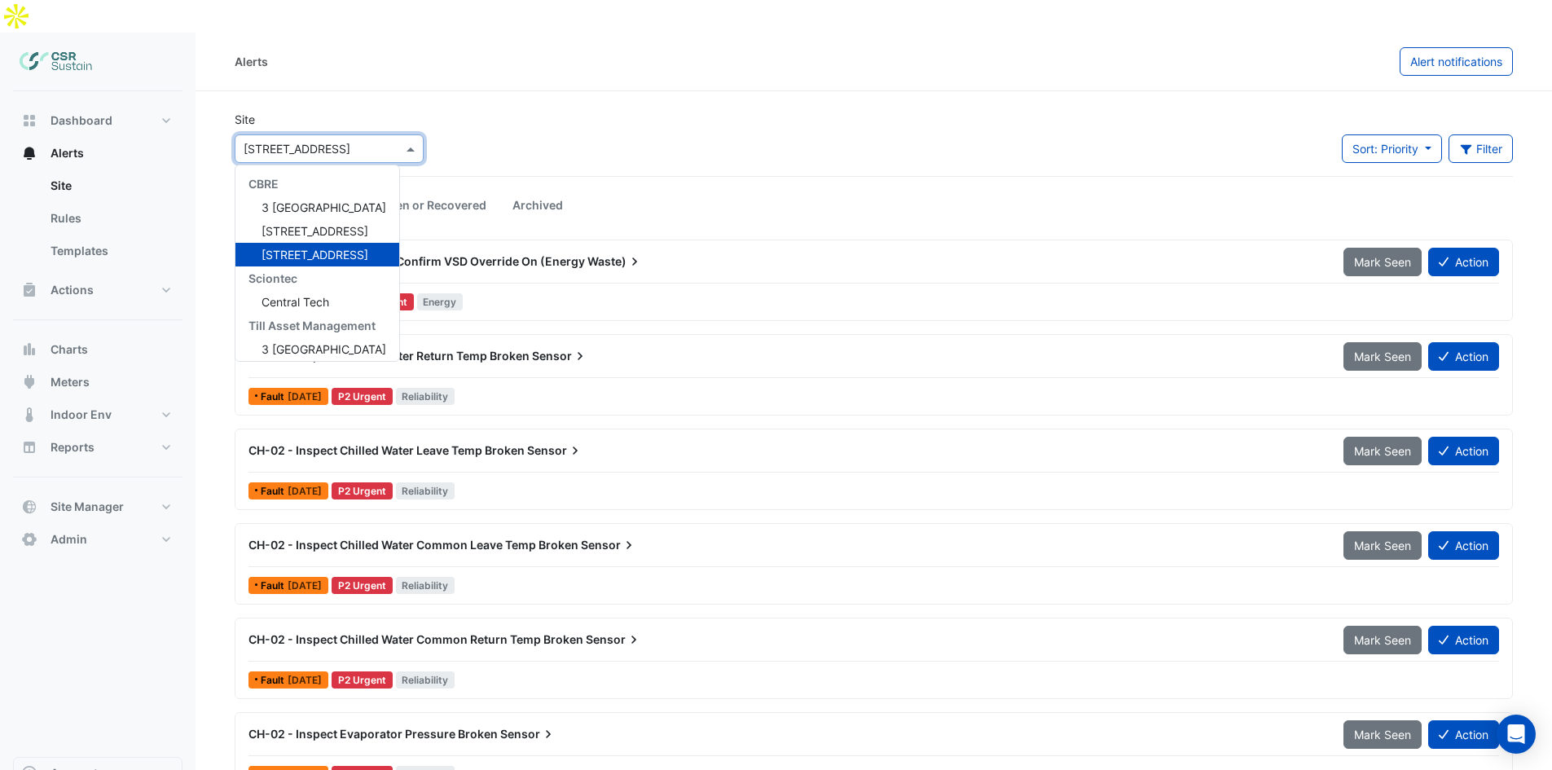
click at [342, 141] on input "text" at bounding box center [313, 149] width 138 height 17
click at [312, 224] on span "[STREET_ADDRESS]" at bounding box center [314, 231] width 107 height 14
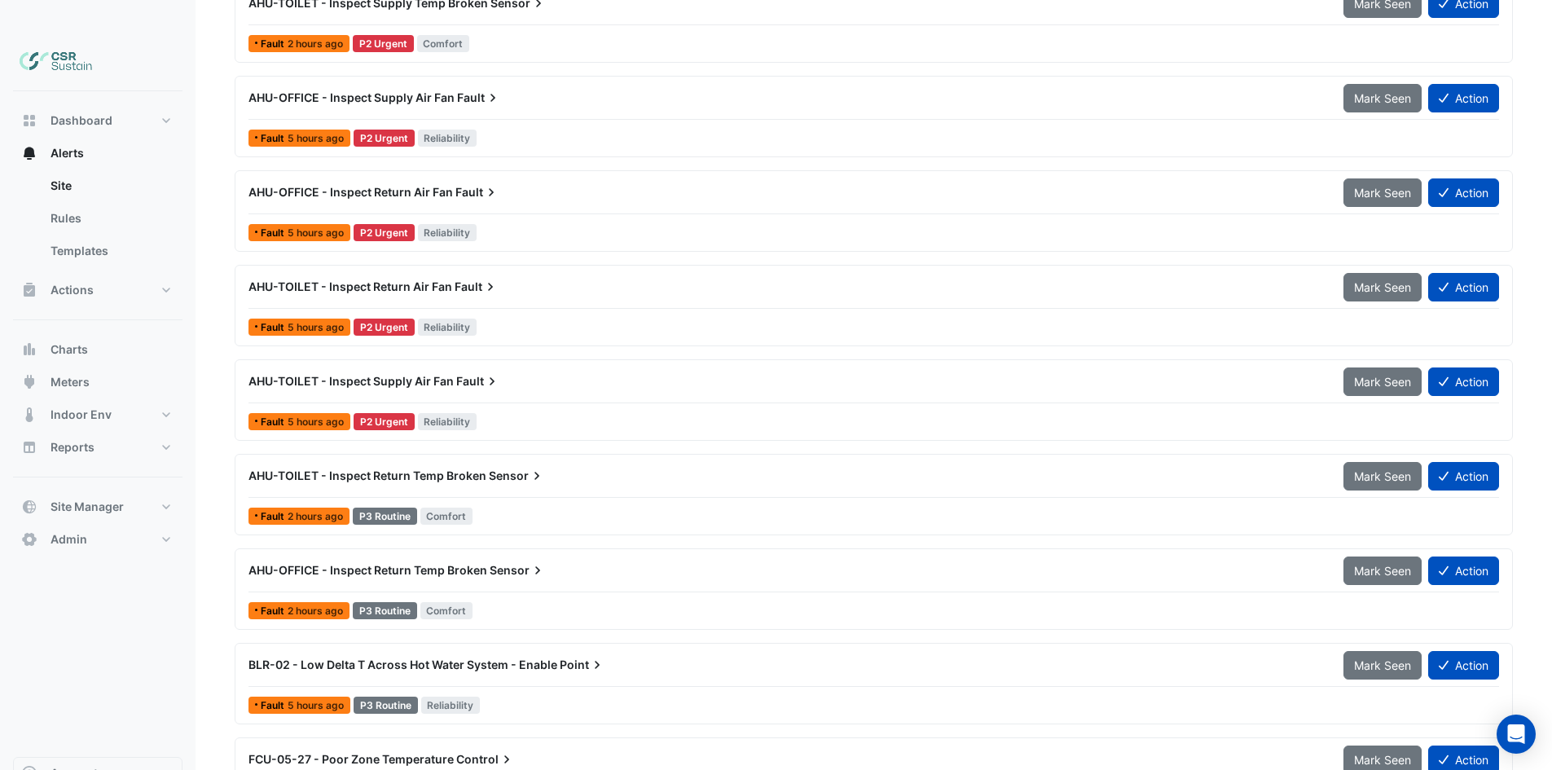
drag, startPoint x: 579, startPoint y: 332, endPoint x: 579, endPoint y: 360, distance: 27.7
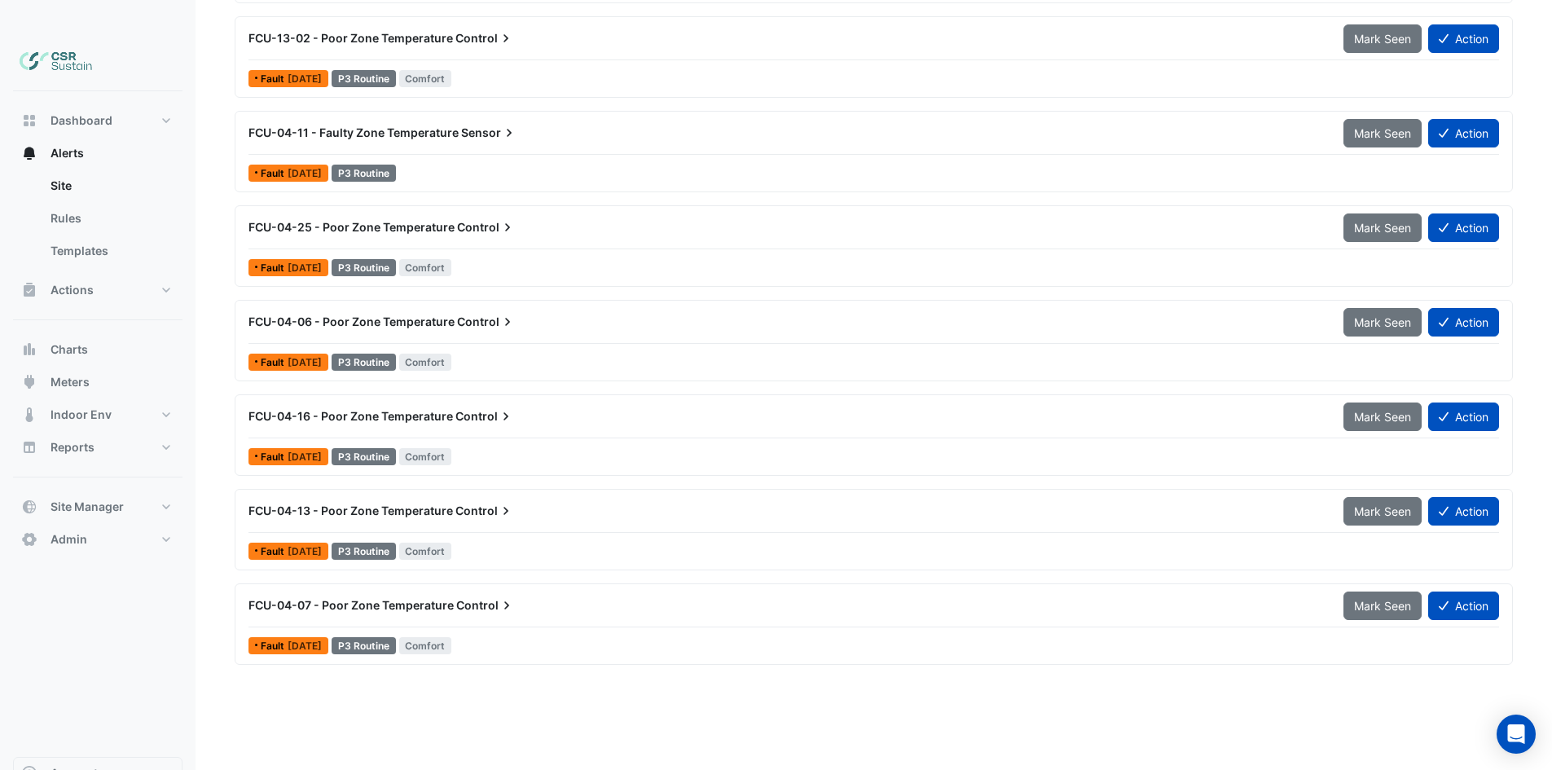
drag, startPoint x: 591, startPoint y: 433, endPoint x: 593, endPoint y: 472, distance: 39.2
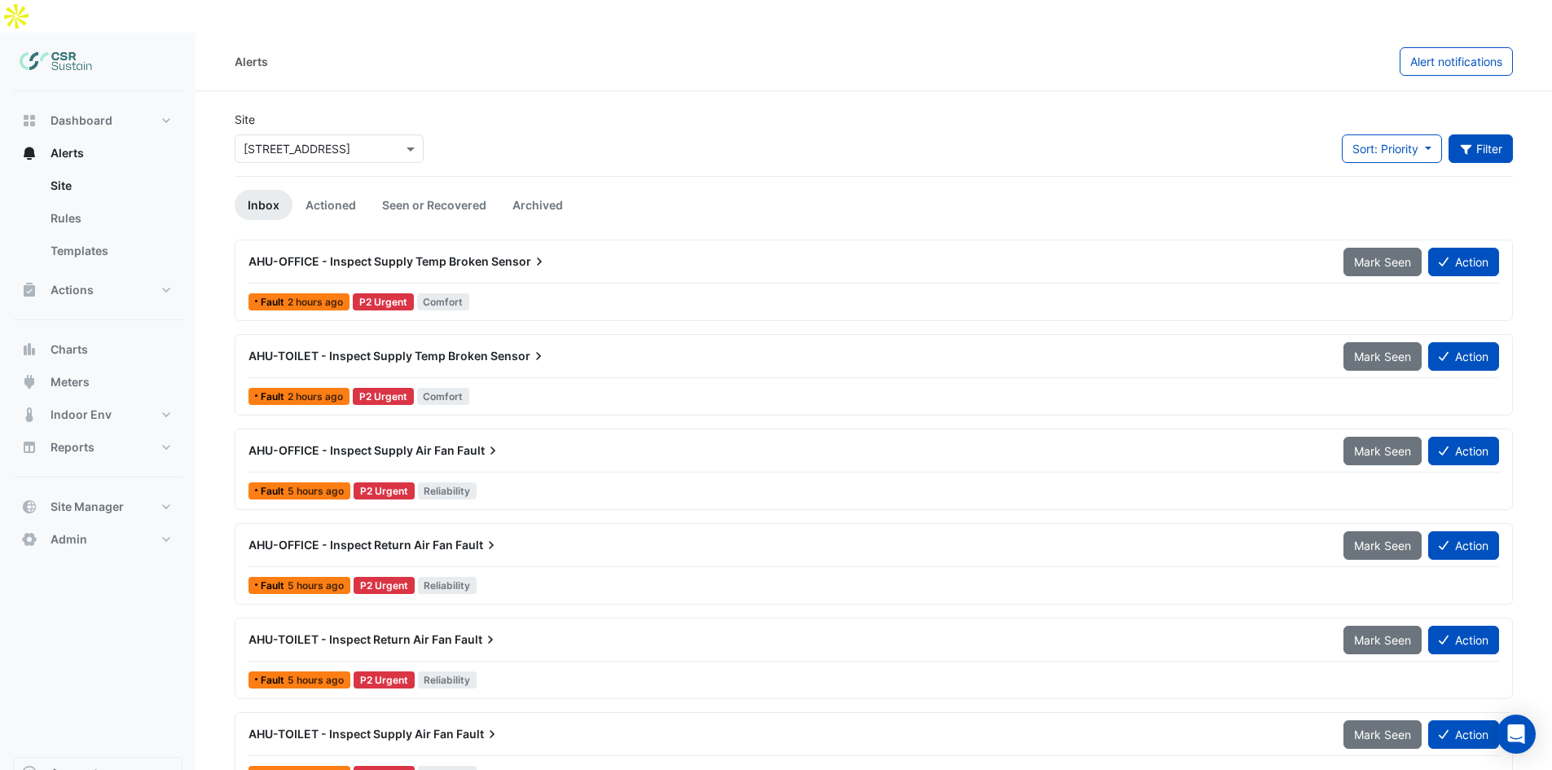
click at [1459, 143] on icon "button" at bounding box center [1466, 148] width 15 height 11
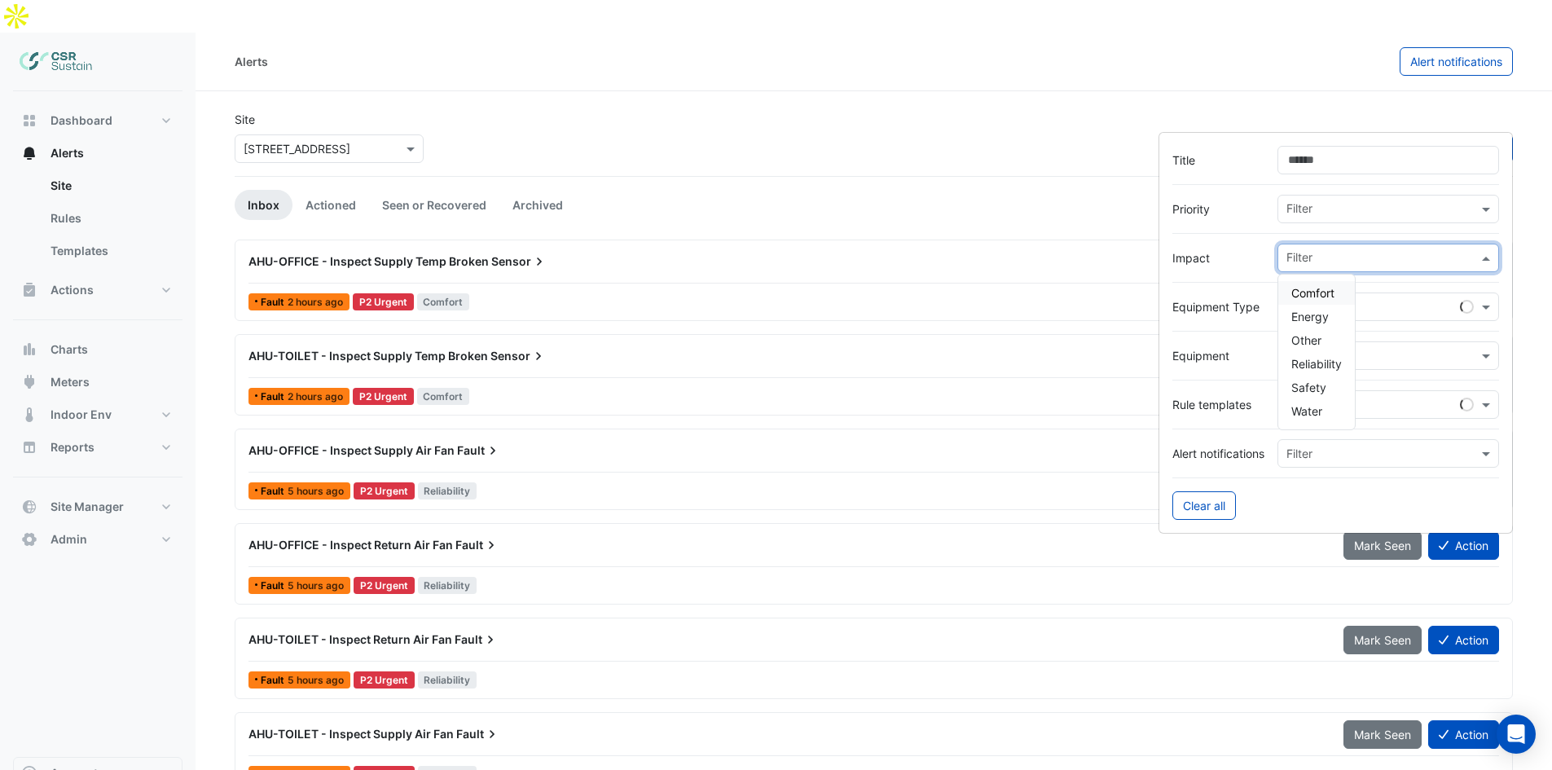
click at [1296, 253] on input "text" at bounding box center [1381, 259] width 191 height 17
click at [1314, 321] on span "Energy" at bounding box center [1309, 317] width 37 height 14
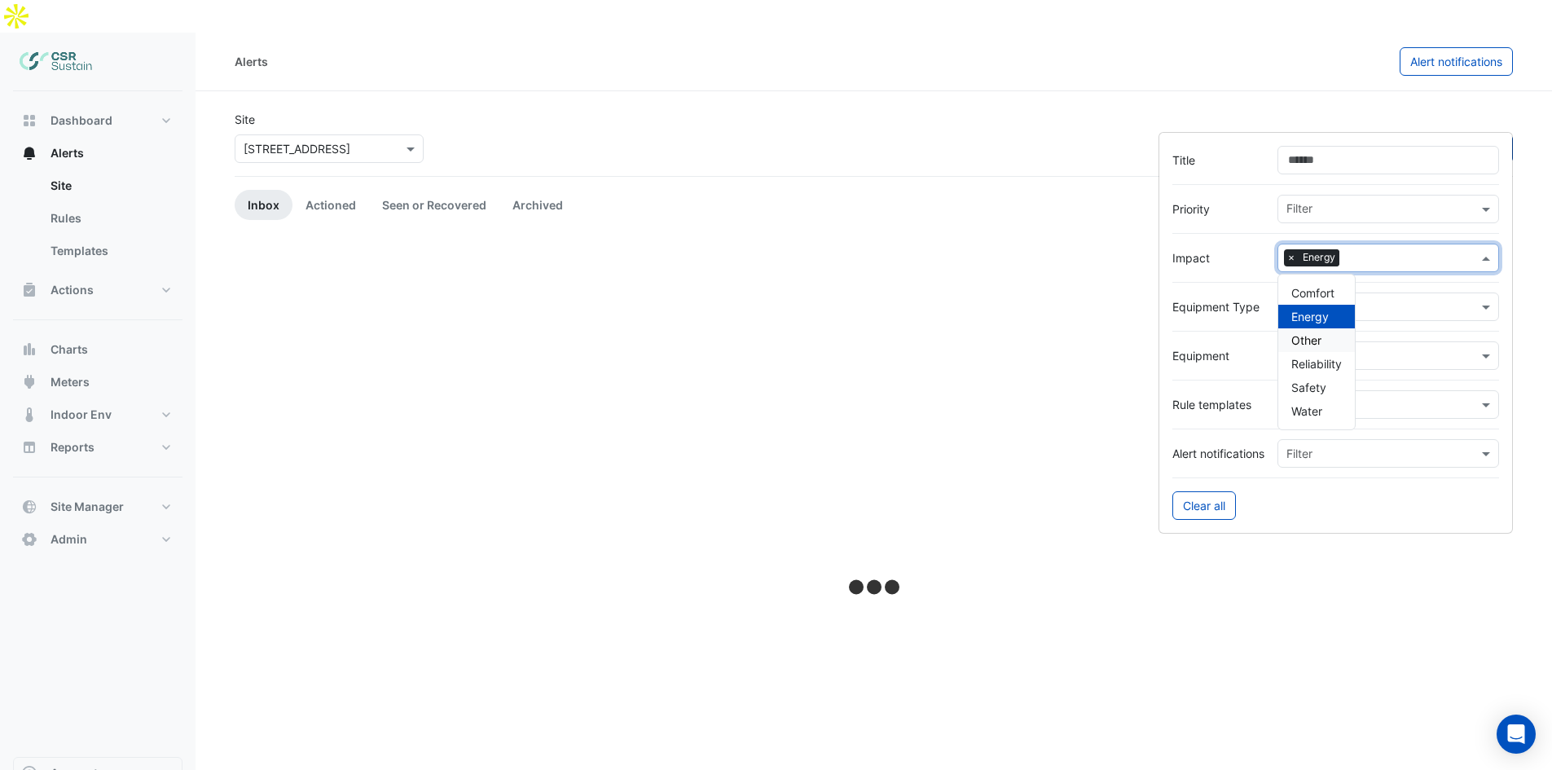
click at [771, 111] on div "Site × 5 Exchange Quay Sort: Priority Priority Updated 1 filter" at bounding box center [874, 143] width 1298 height 65
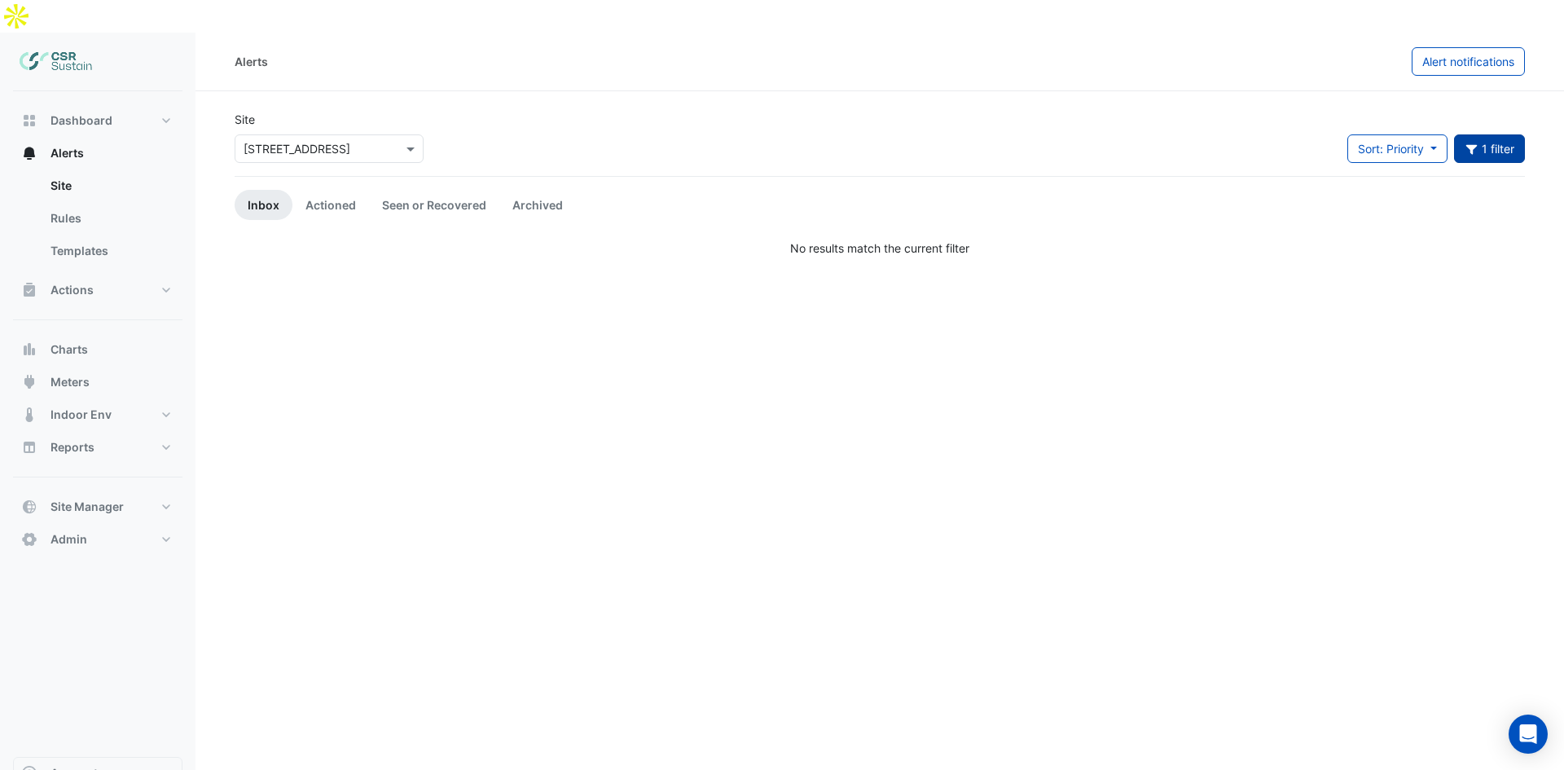
click at [356, 141] on input "text" at bounding box center [313, 149] width 138 height 17
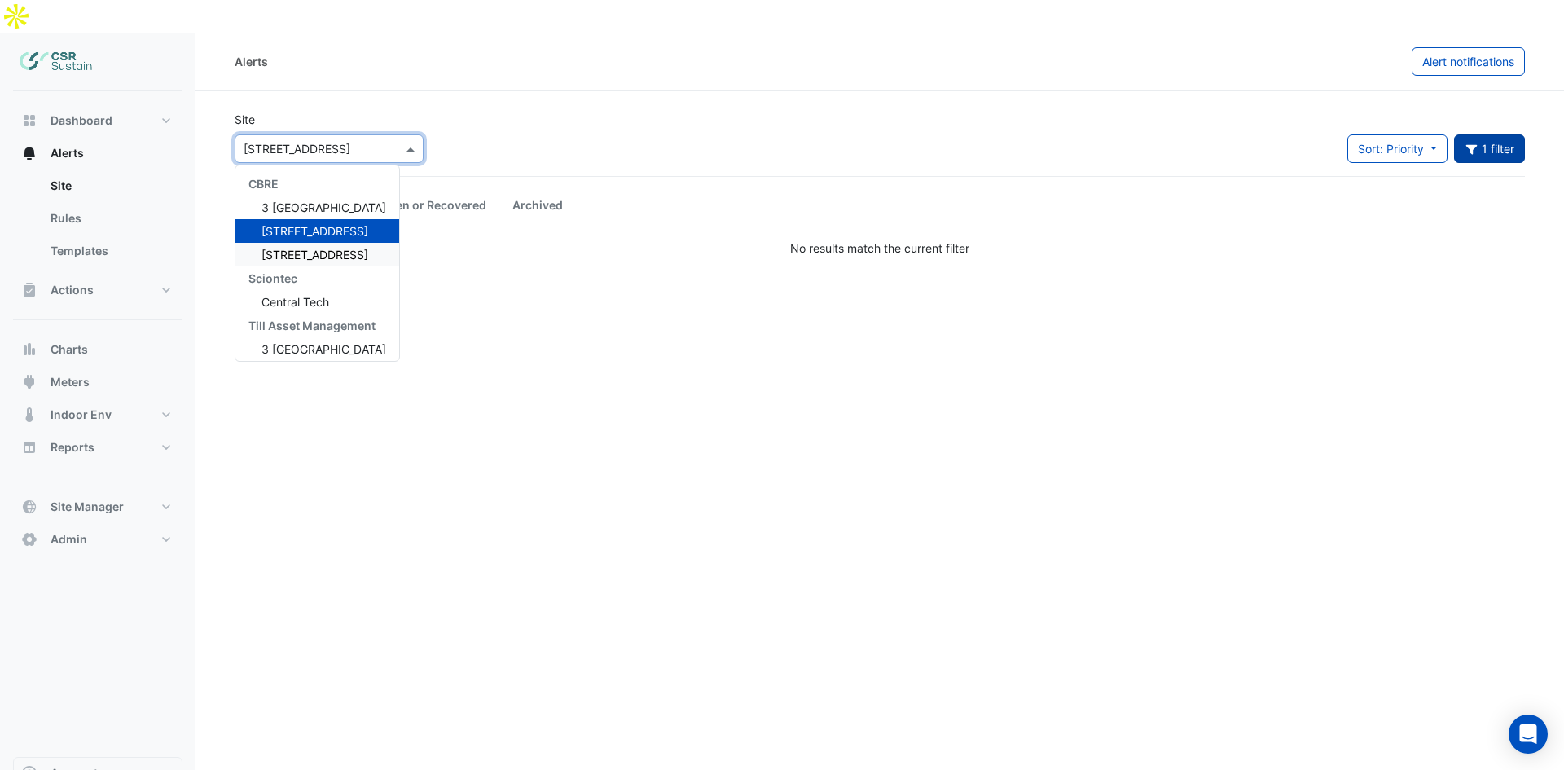
click at [305, 248] on span "[STREET_ADDRESS]" at bounding box center [314, 255] width 107 height 14
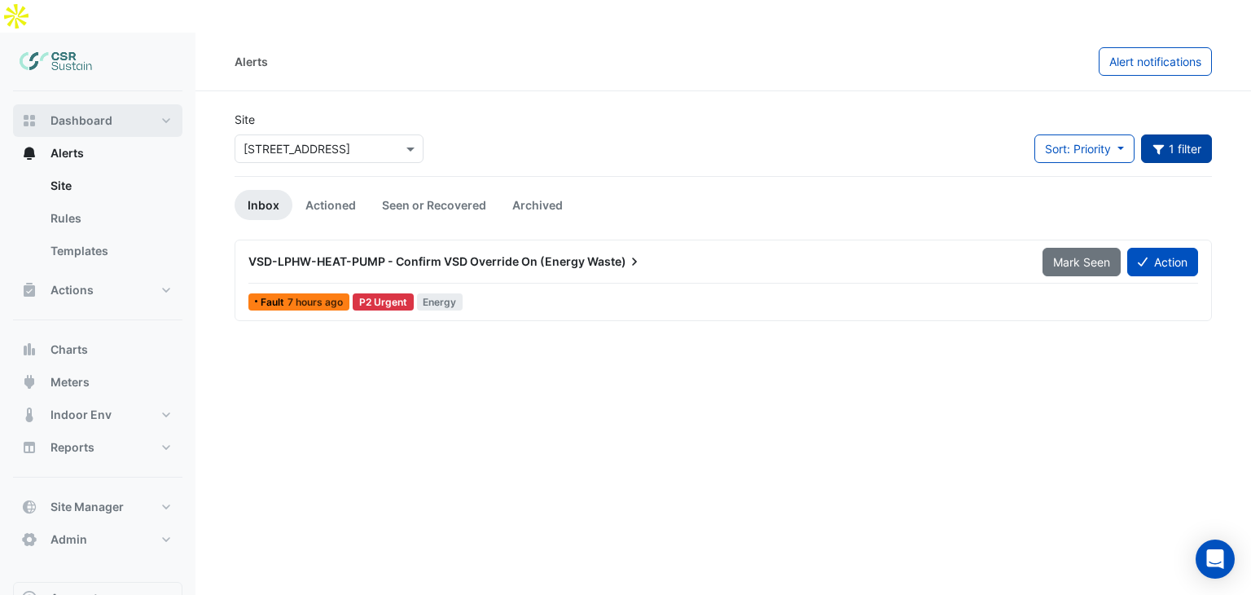
drag, startPoint x: 120, startPoint y: 92, endPoint x: 211, endPoint y: 108, distance: 92.7
click at [119, 104] on button "Dashboard" at bounding box center [97, 120] width 169 height 33
select select "**"
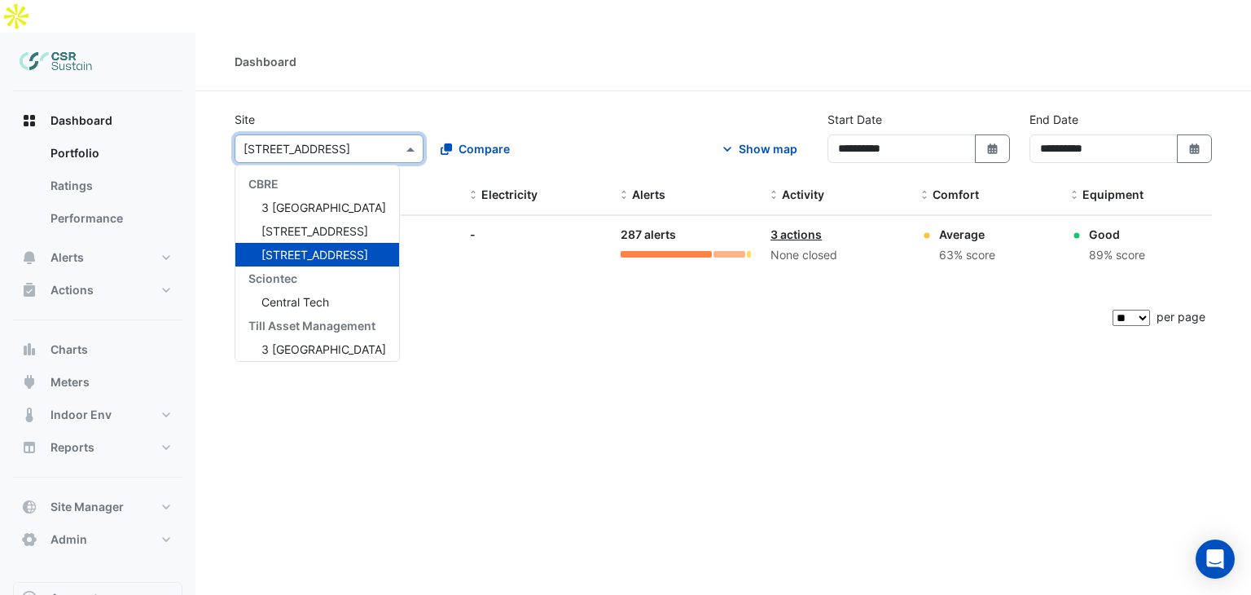
drag, startPoint x: 398, startPoint y: 108, endPoint x: 371, endPoint y: 137, distance: 39.2
click at [398, 139] on div at bounding box center [328, 148] width 187 height 19
click at [490, 134] on button "Compare" at bounding box center [475, 148] width 90 height 29
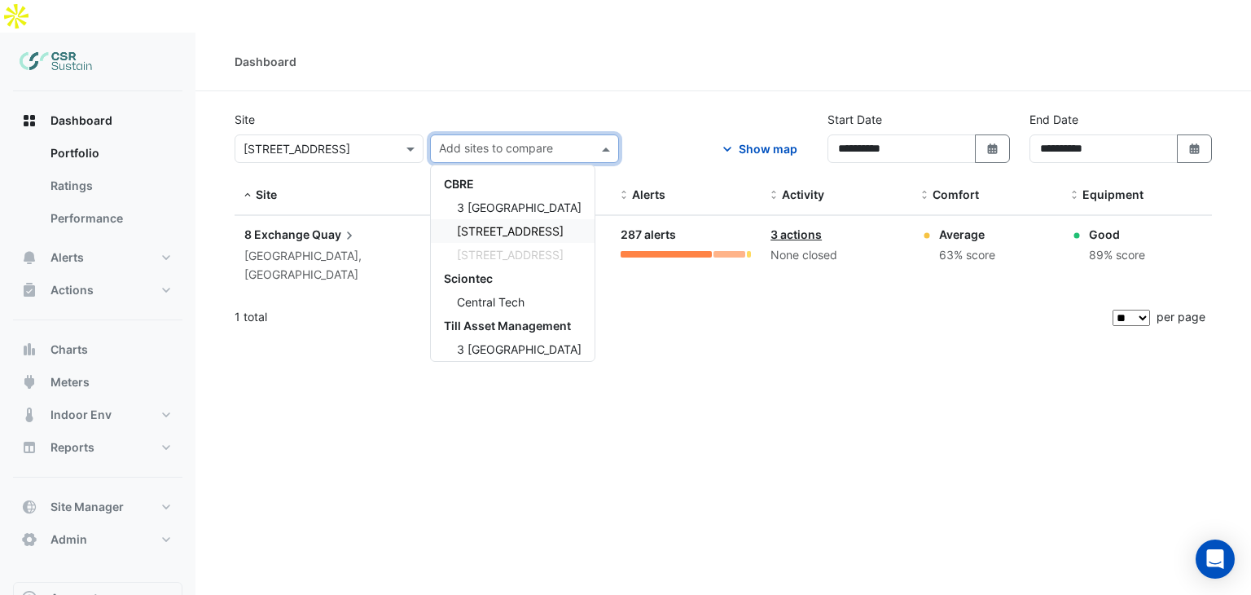
drag, startPoint x: 502, startPoint y: 187, endPoint x: 507, endPoint y: 169, distance: 19.4
click at [503, 177] on div "CBRE 3 St. Paul's Place 5 Exchange Quay 8 Exchange Quay Sciontec Central Tech T…" at bounding box center [513, 290] width 164 height 236
click at [507, 200] on span "3 [GEOGRAPHIC_DATA]" at bounding box center [519, 207] width 125 height 14
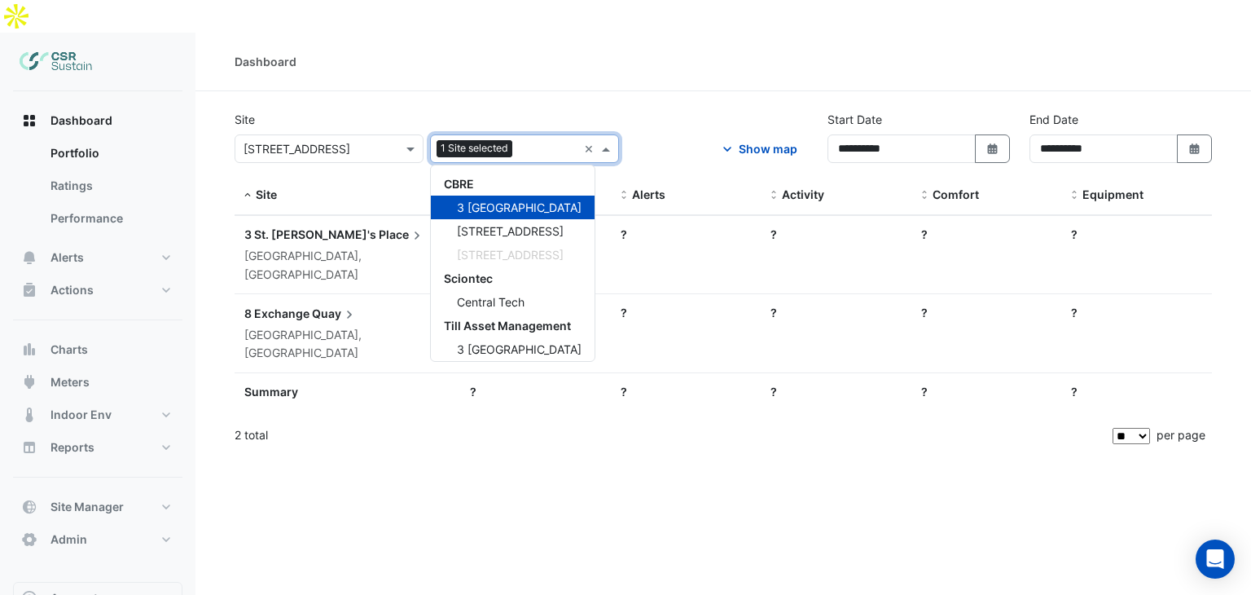
click at [673, 91] on section "**********" at bounding box center [723, 273] width 1056 height 364
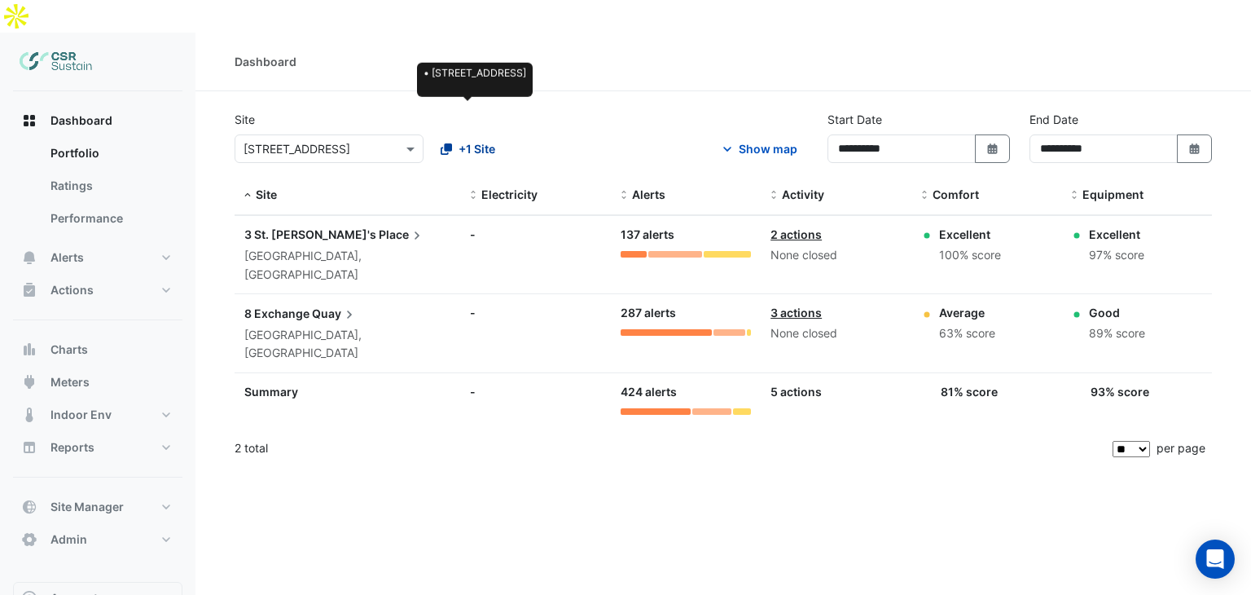
click at [467, 140] on span "+1 Site" at bounding box center [477, 148] width 37 height 17
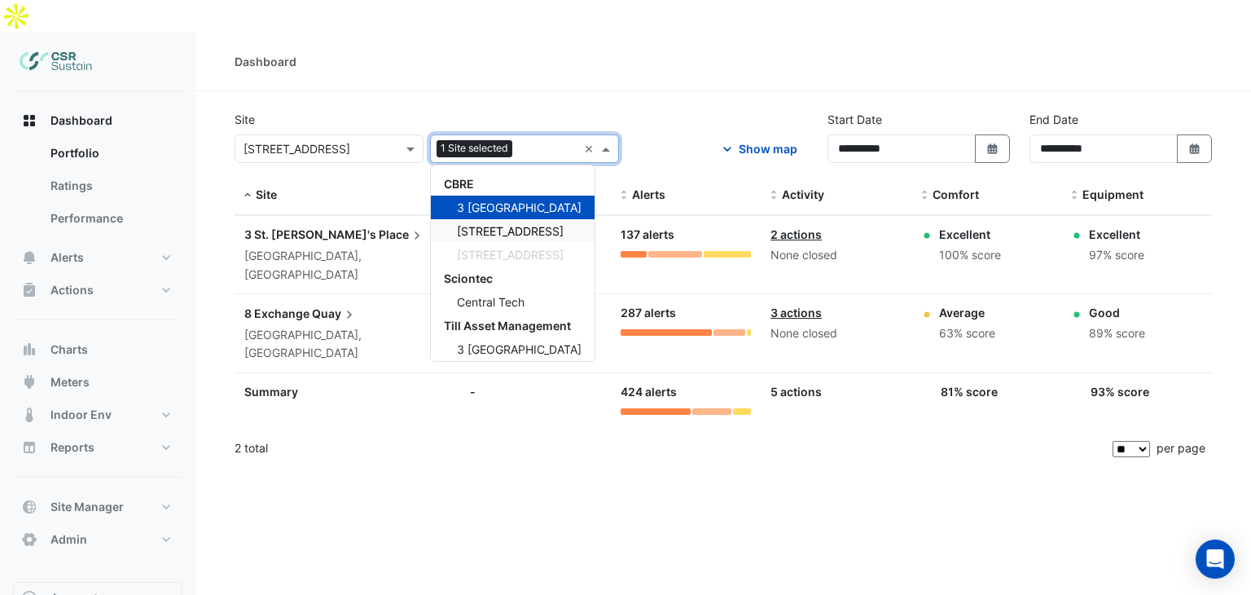
click at [509, 224] on span "[STREET_ADDRESS]" at bounding box center [510, 231] width 107 height 14
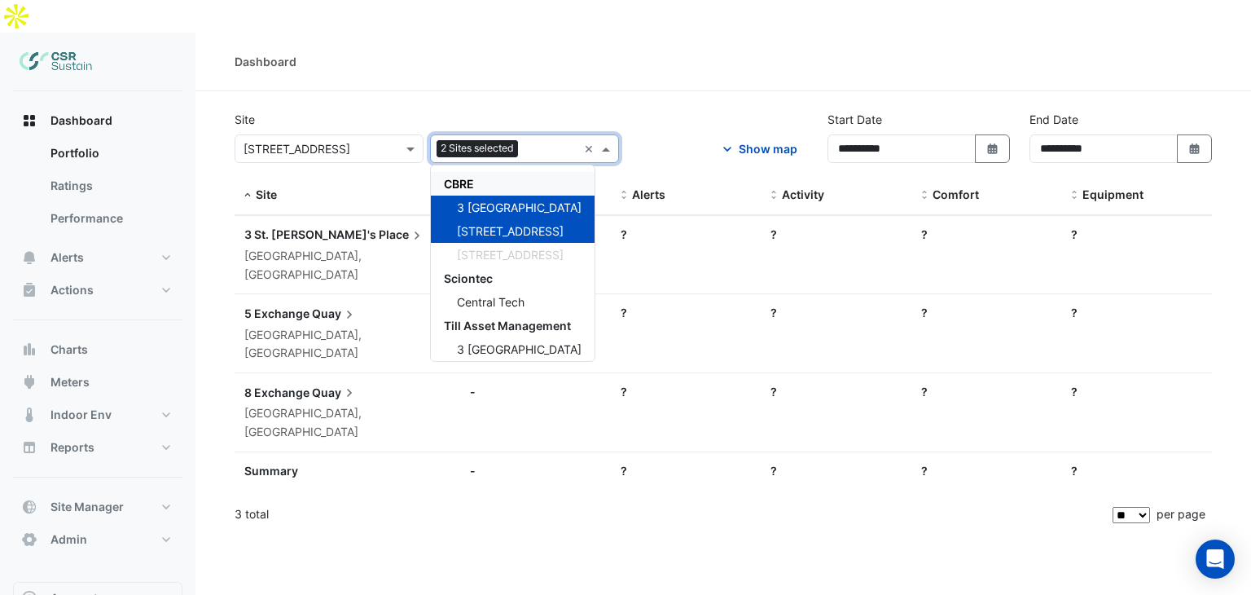
click at [590, 53] on div "Dashboard" at bounding box center [723, 61] width 977 height 17
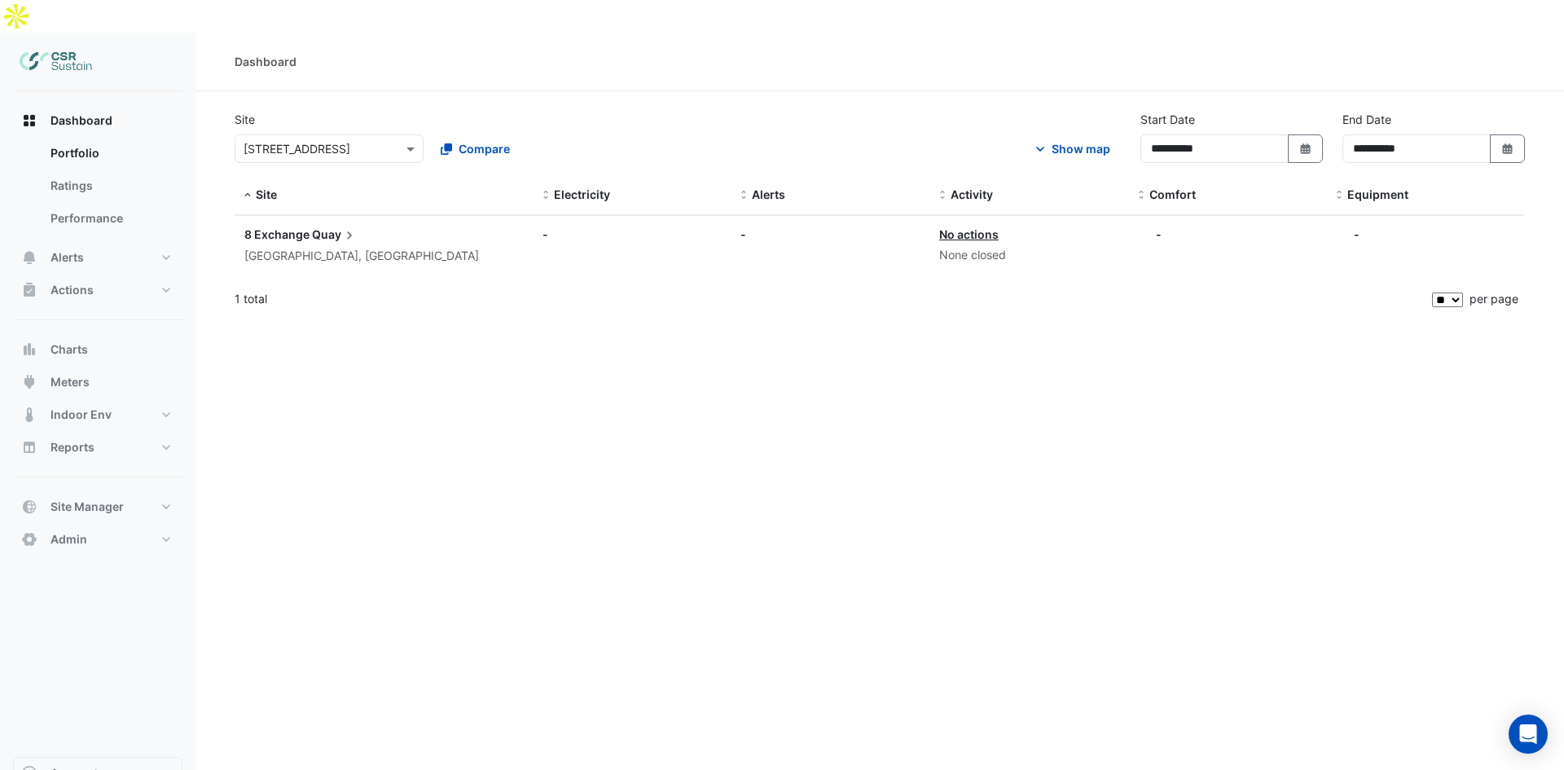
select select "**"
